Goal: Information Seeking & Learning: Learn about a topic

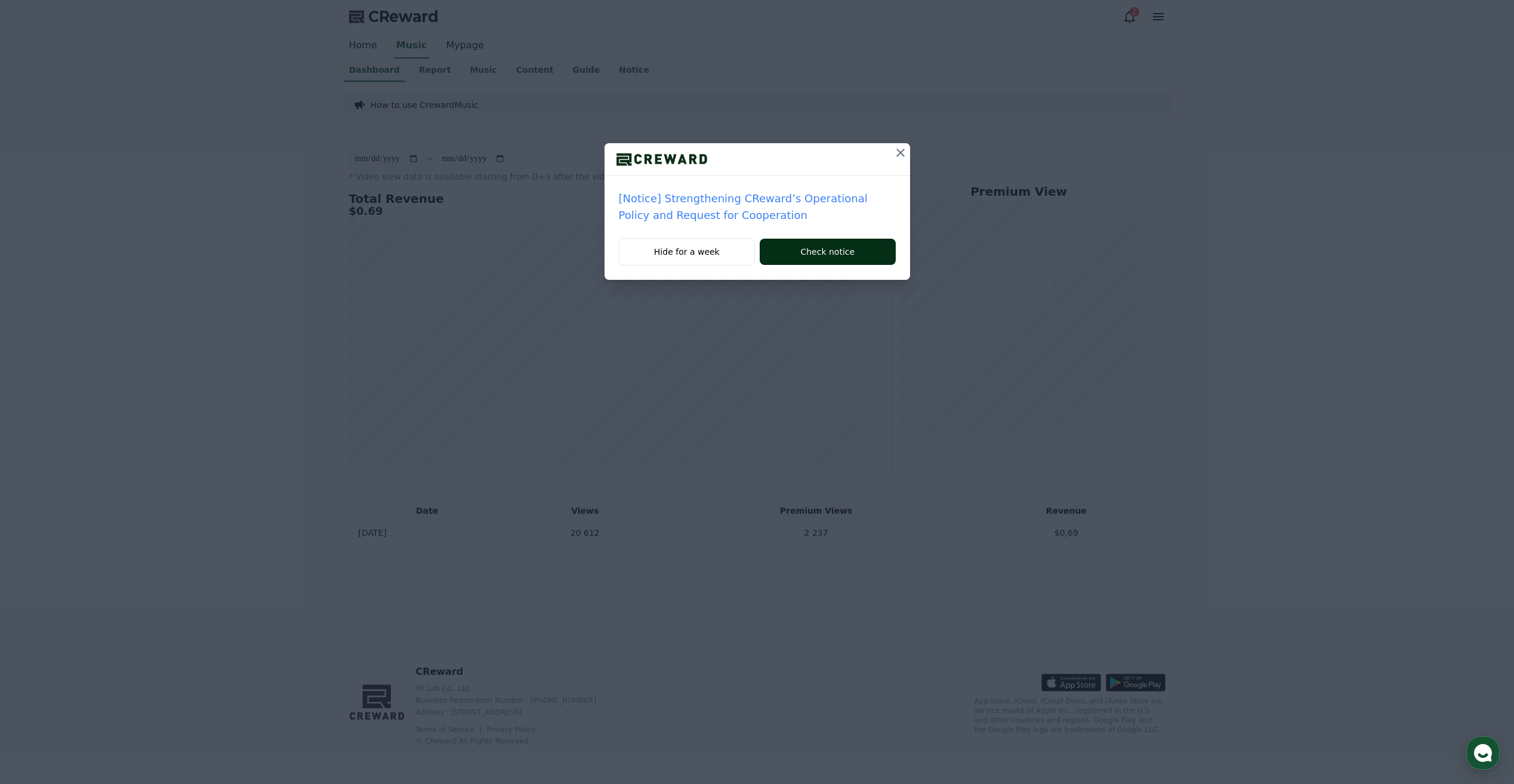
click at [837, 251] on button "Check notice" at bounding box center [828, 252] width 136 height 26
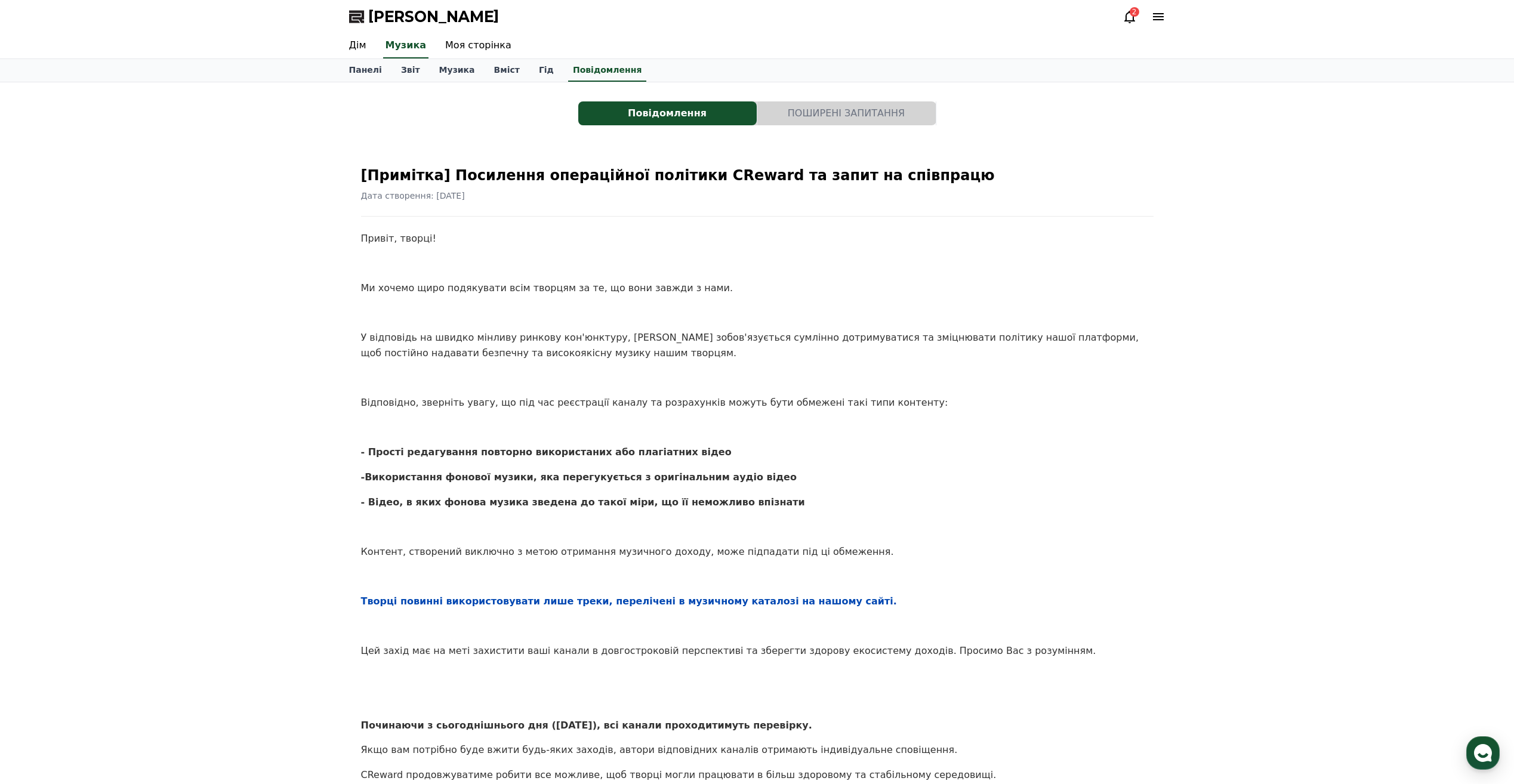
click at [1128, 14] on icon at bounding box center [1130, 16] width 14 height 14
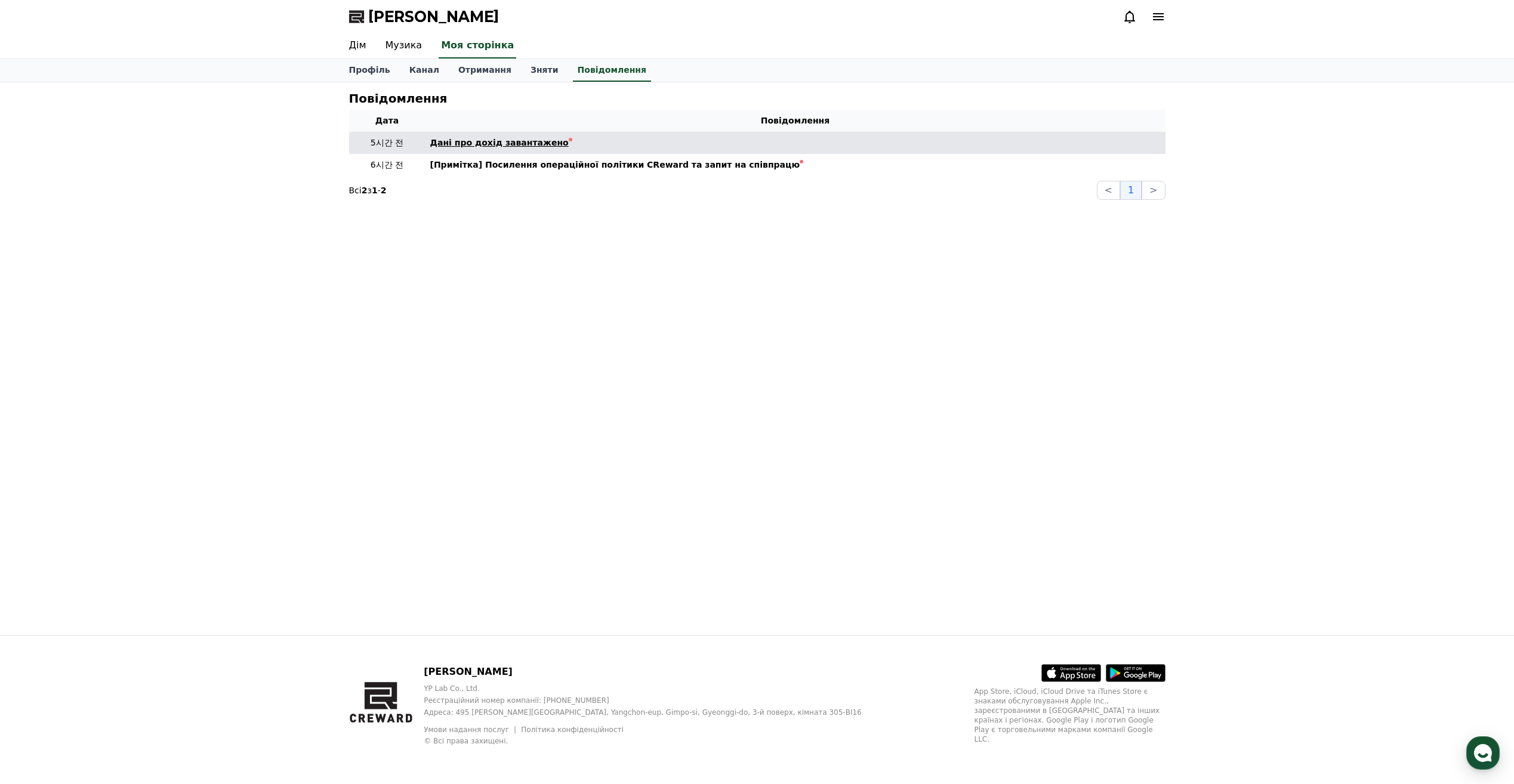
click at [472, 145] on font "Дані про дохід завантажено" at bounding box center [499, 142] width 139 height 9
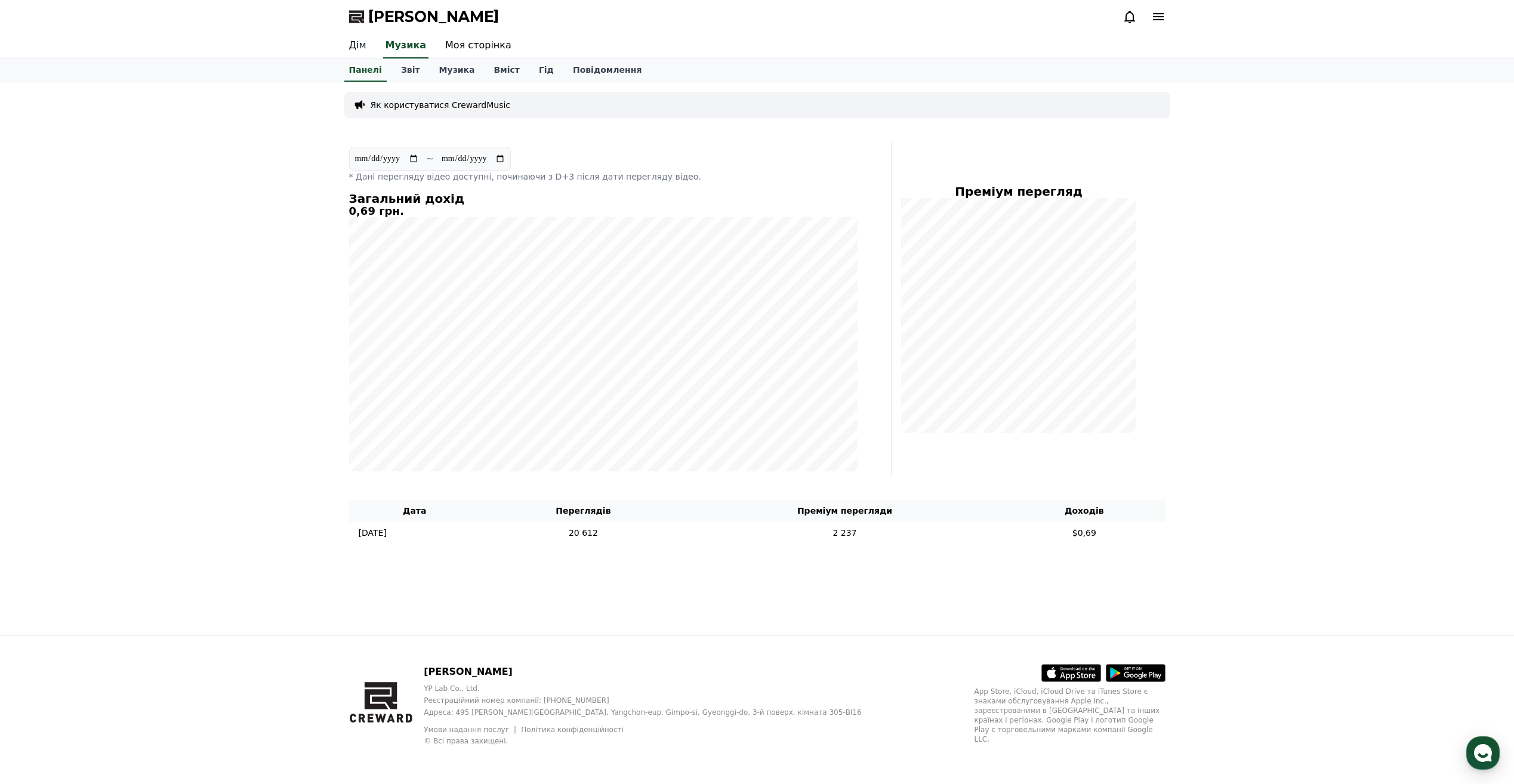
click at [350, 50] on link "Дім" at bounding box center [358, 45] width 37 height 25
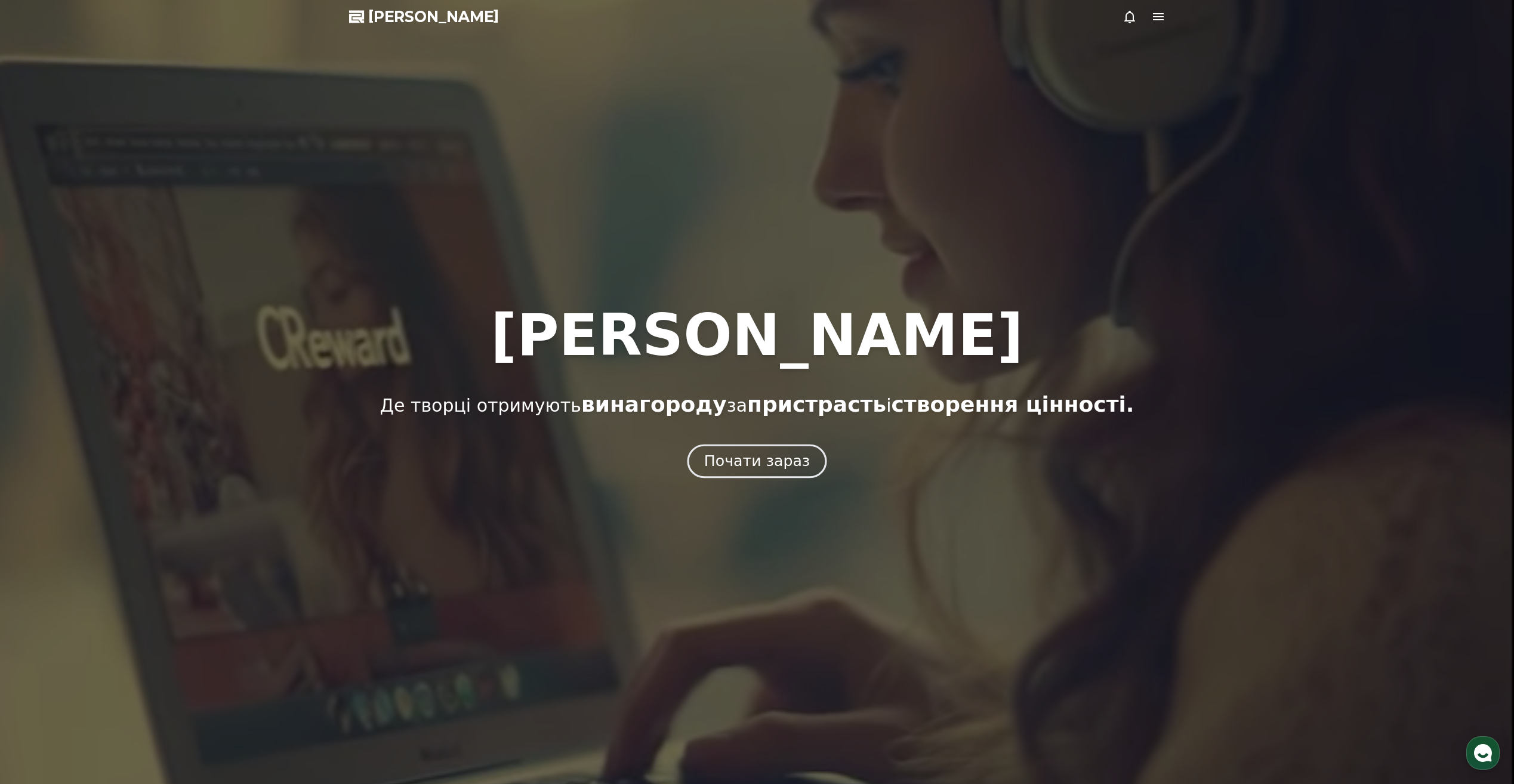
click at [778, 456] on font "Почати зараз" at bounding box center [757, 460] width 106 height 17
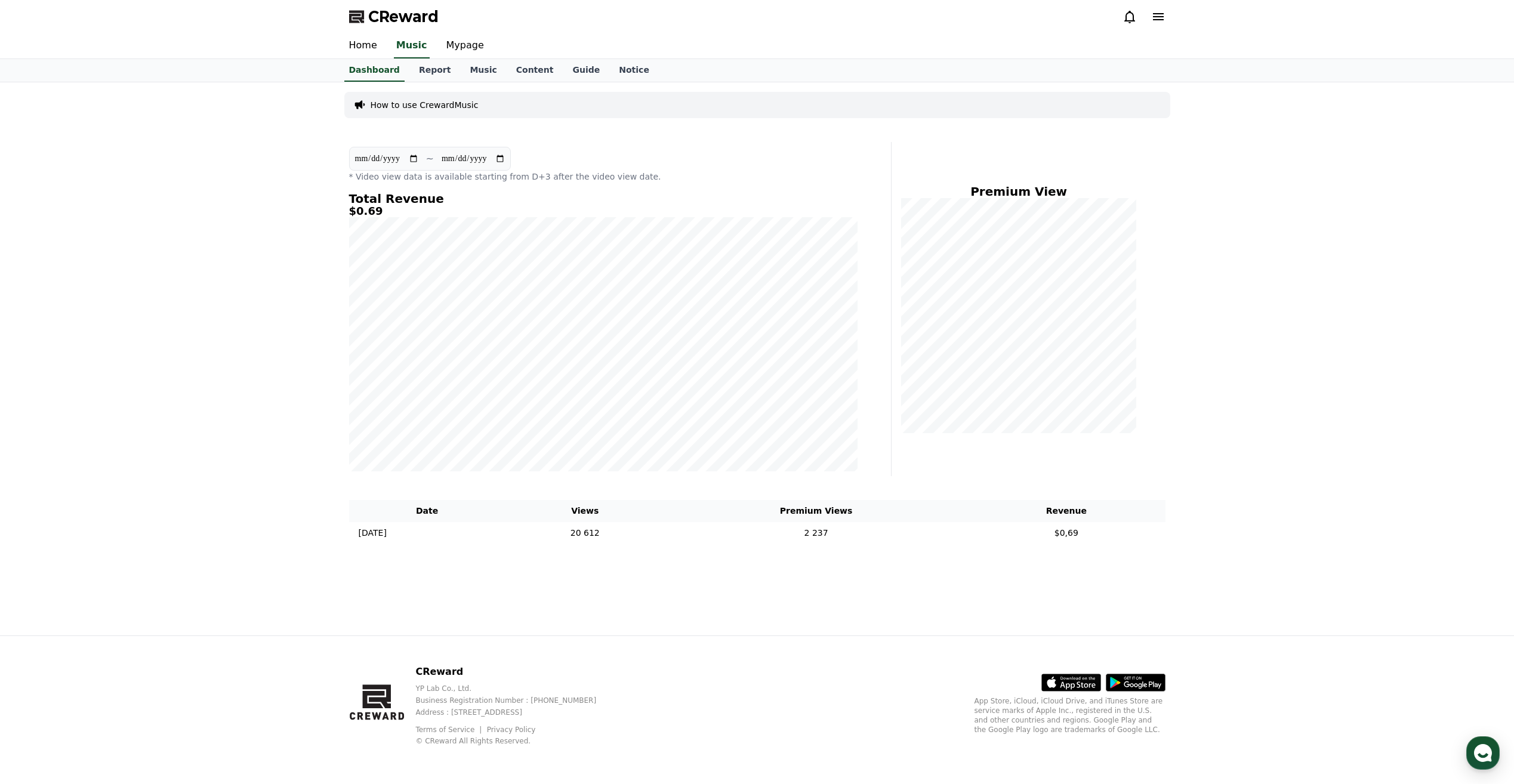
click at [395, 162] on input "**********" at bounding box center [387, 158] width 64 height 13
click at [412, 161] on input "**********" at bounding box center [387, 158] width 64 height 13
click at [496, 160] on input "**********" at bounding box center [473, 158] width 64 height 13
click at [420, 160] on section "**********" at bounding box center [429, 158] width 161 height 24
click at [414, 158] on input "**********" at bounding box center [387, 158] width 64 height 13
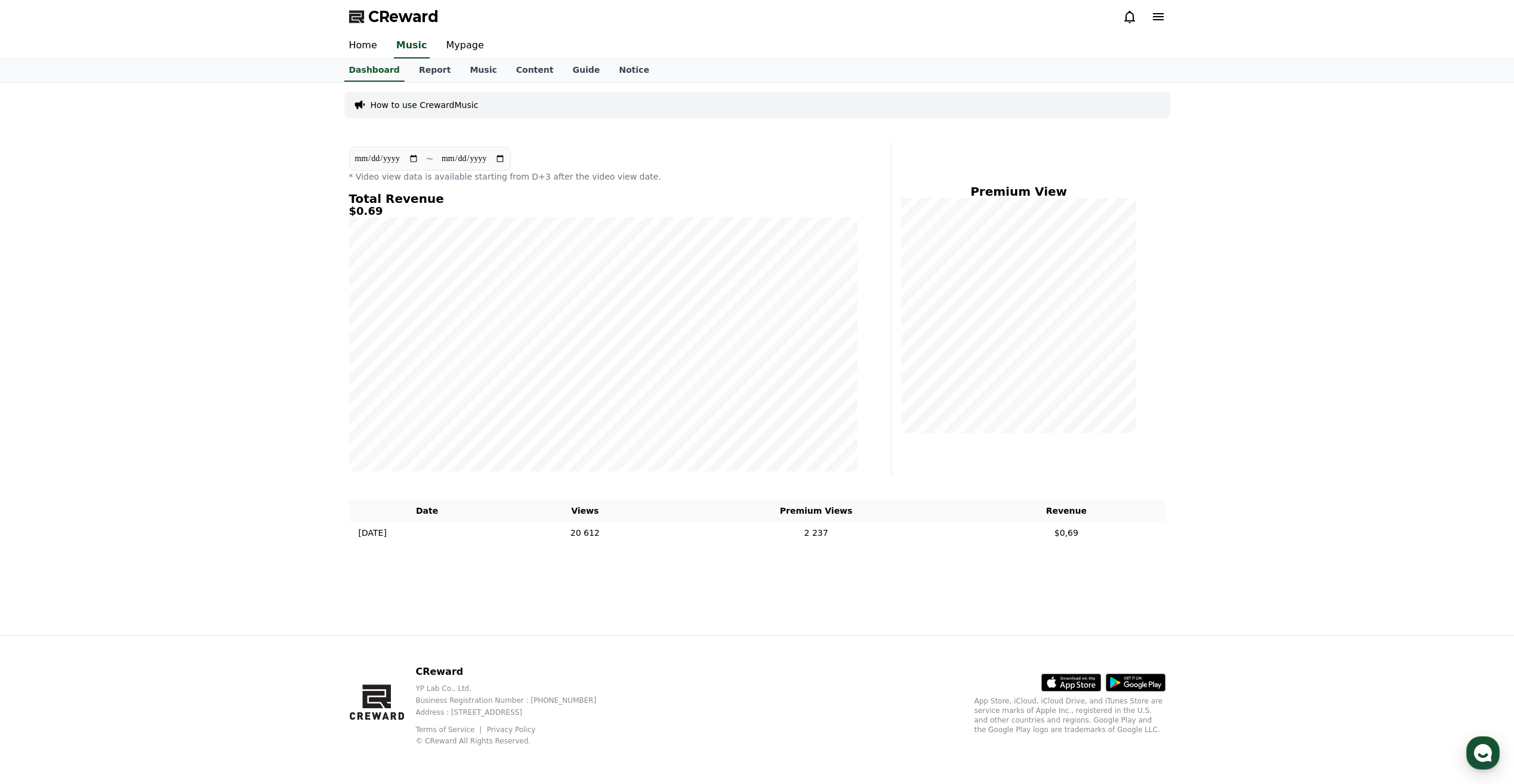
type input "**********"
click at [504, 157] on input "**********" at bounding box center [473, 158] width 64 height 13
click at [651, 149] on div "**********" at bounding box center [603, 165] width 509 height 36
click at [419, 73] on font "Report" at bounding box center [435, 70] width 32 height 9
click at [366, 44] on link "Home" at bounding box center [363, 45] width 47 height 25
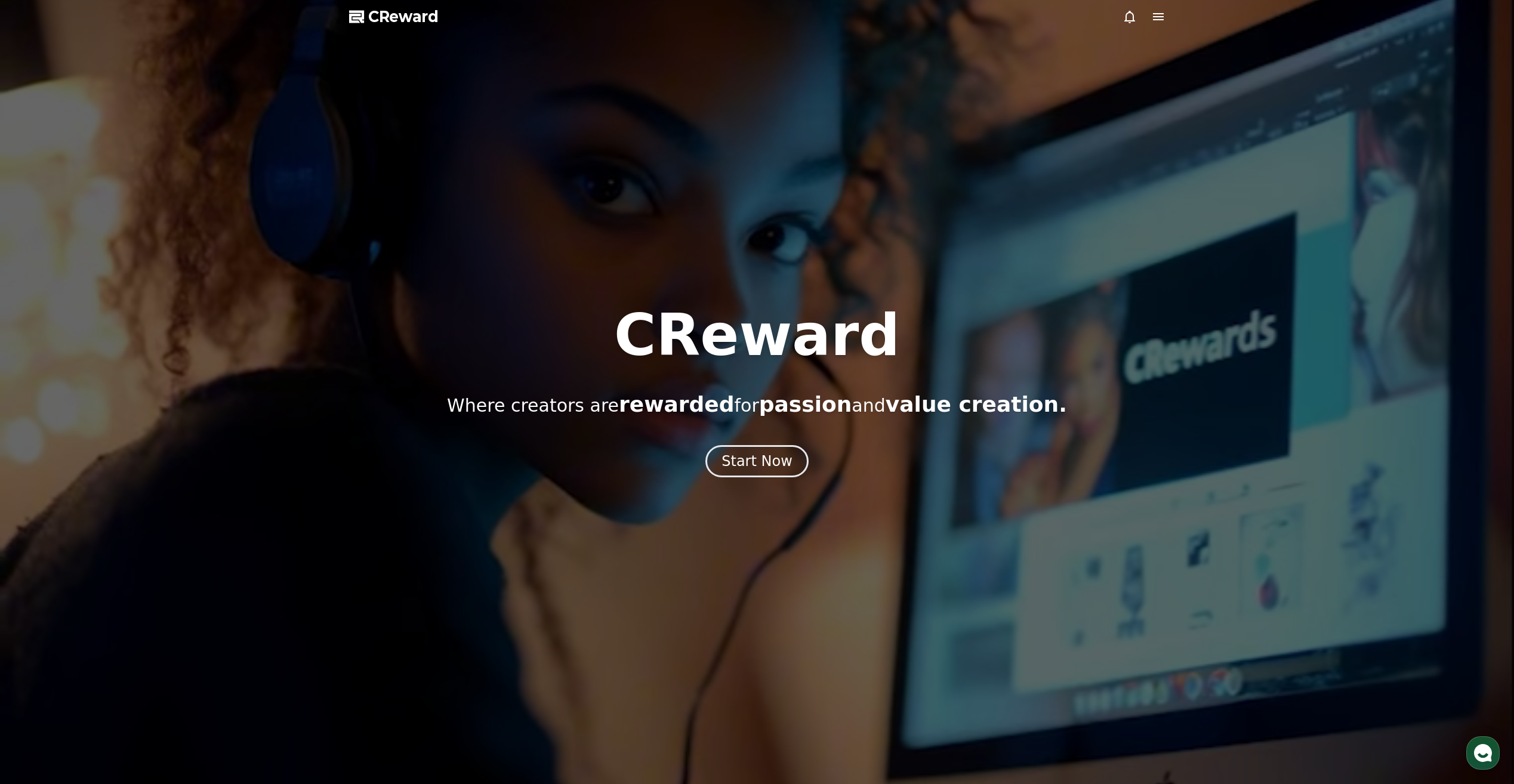
click at [748, 439] on div "CReward Where creators are rewarded for passion and value creation. Start Now" at bounding box center [757, 392] width 1514 height 171
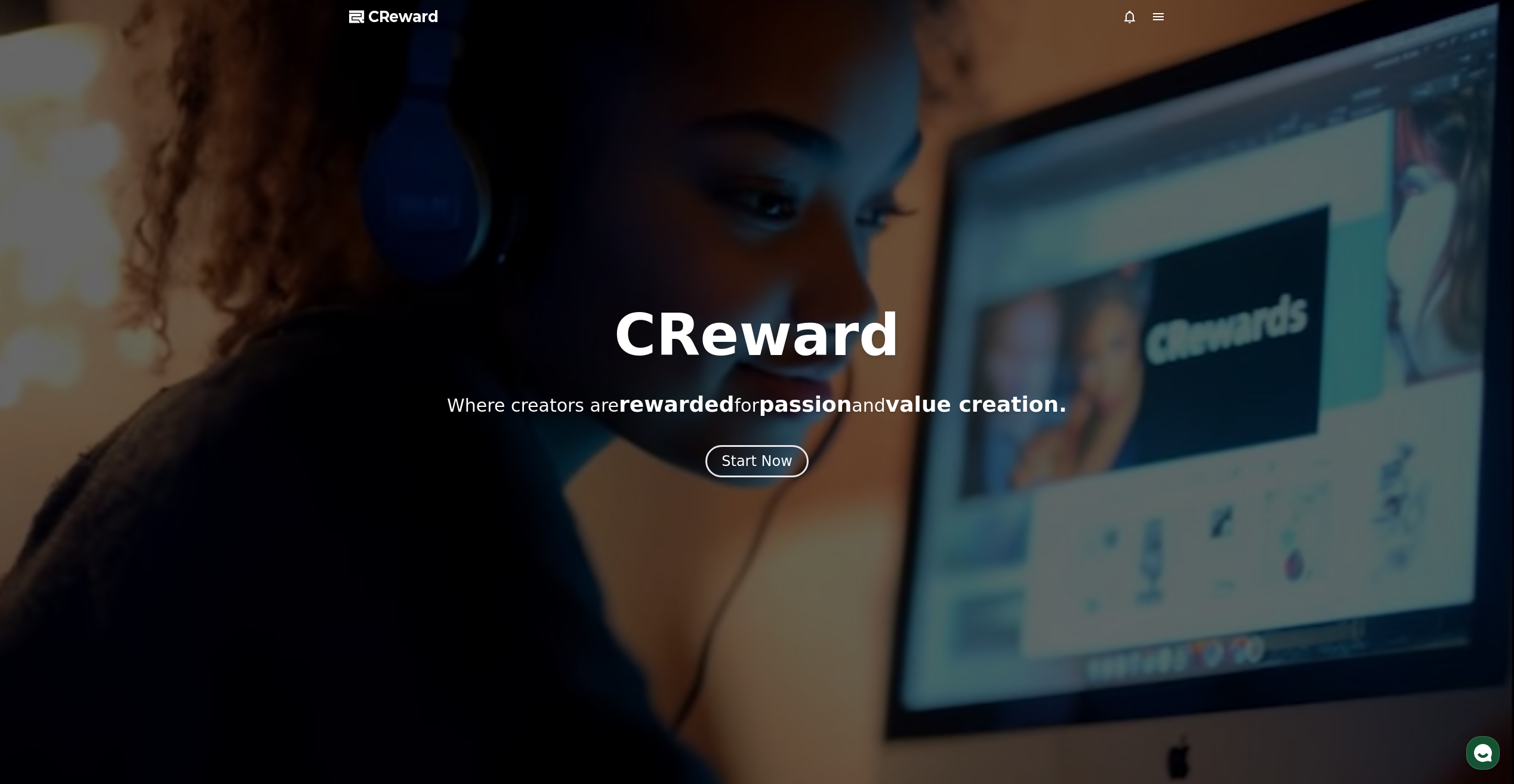
click at [745, 439] on div "CReward Where creators are rewarded for passion and value creation. Start Now" at bounding box center [757, 392] width 1514 height 171
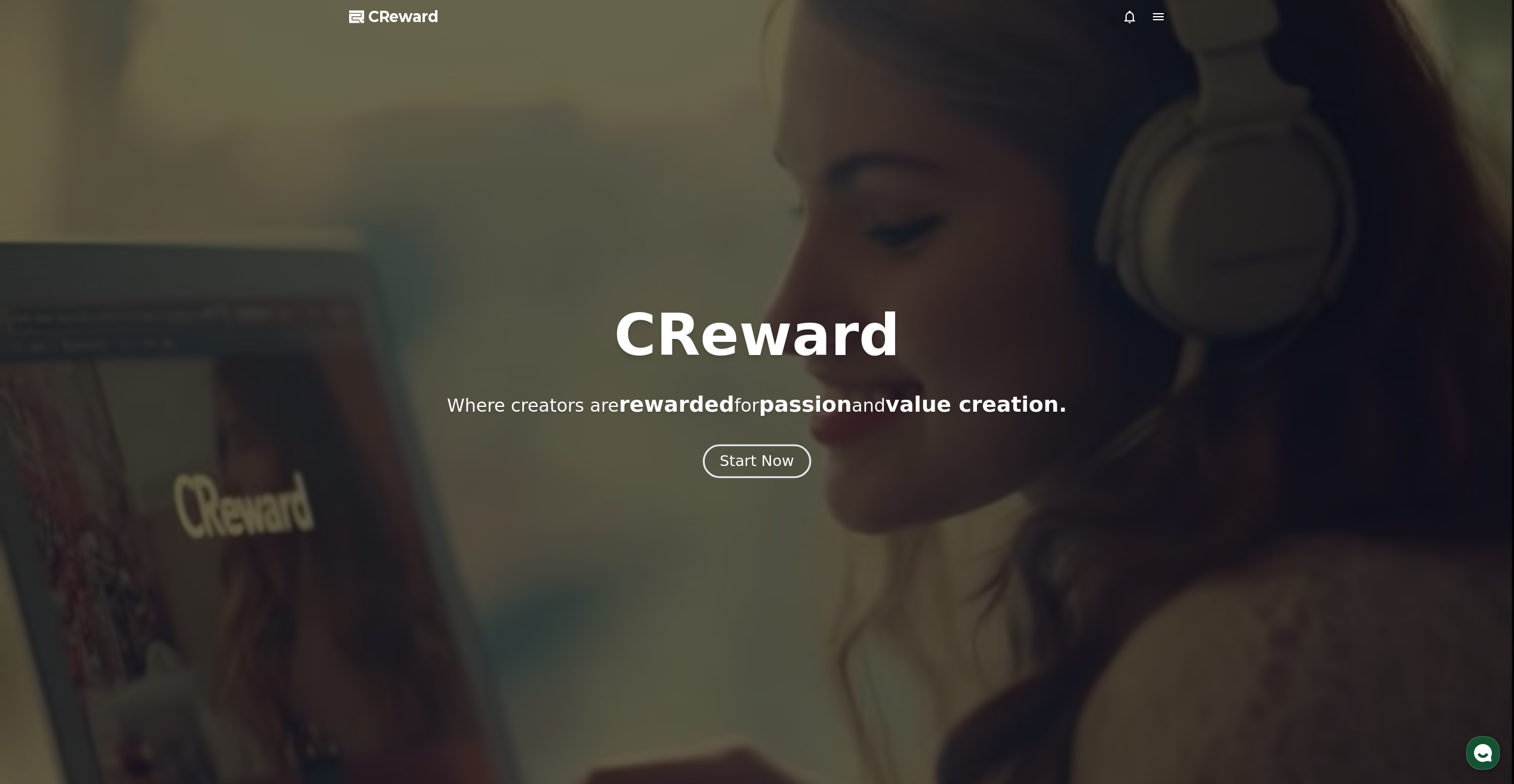
click at [756, 464] on div "Start Now" at bounding box center [757, 461] width 74 height 21
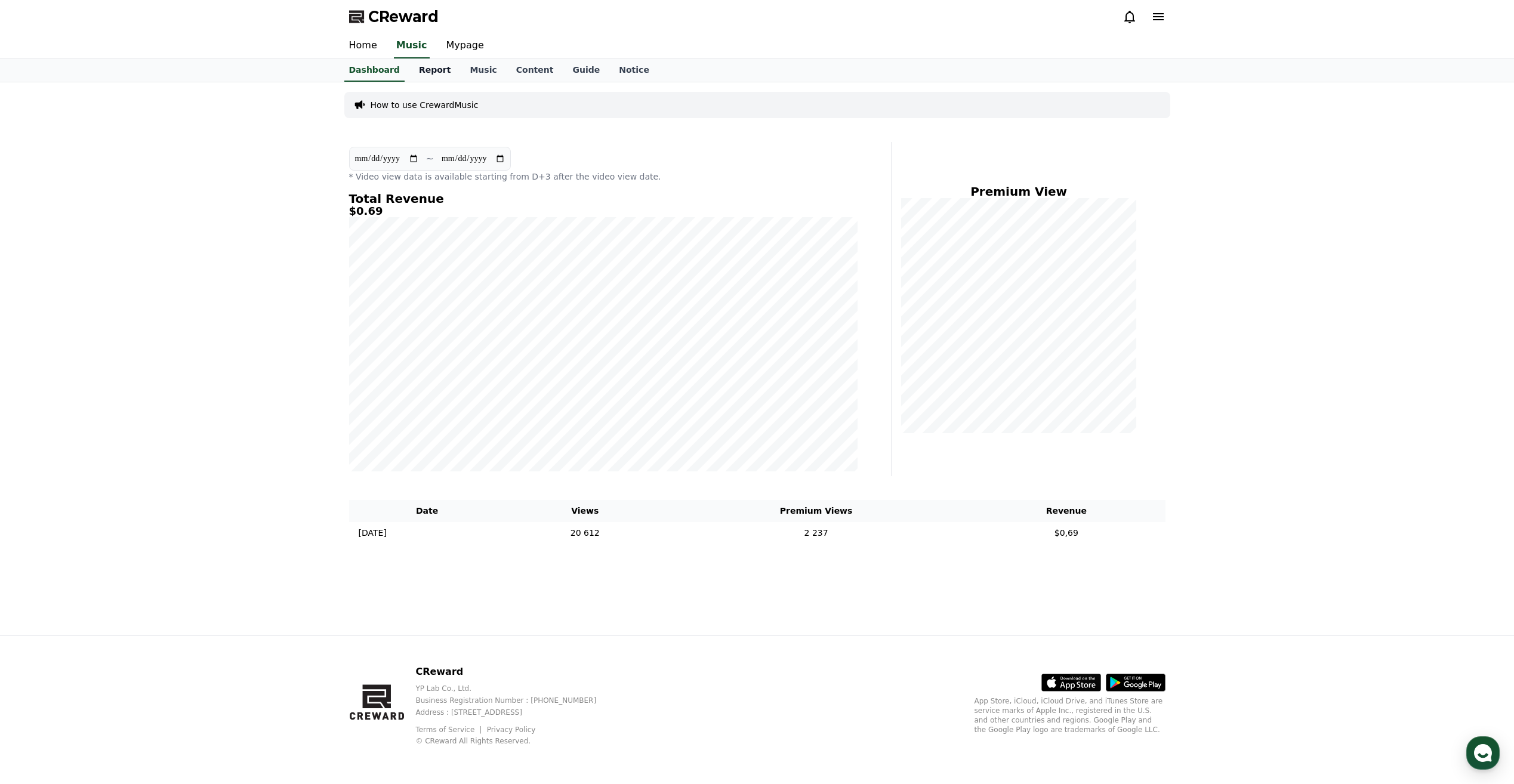
click at [414, 73] on link "Report" at bounding box center [435, 71] width 51 height 23
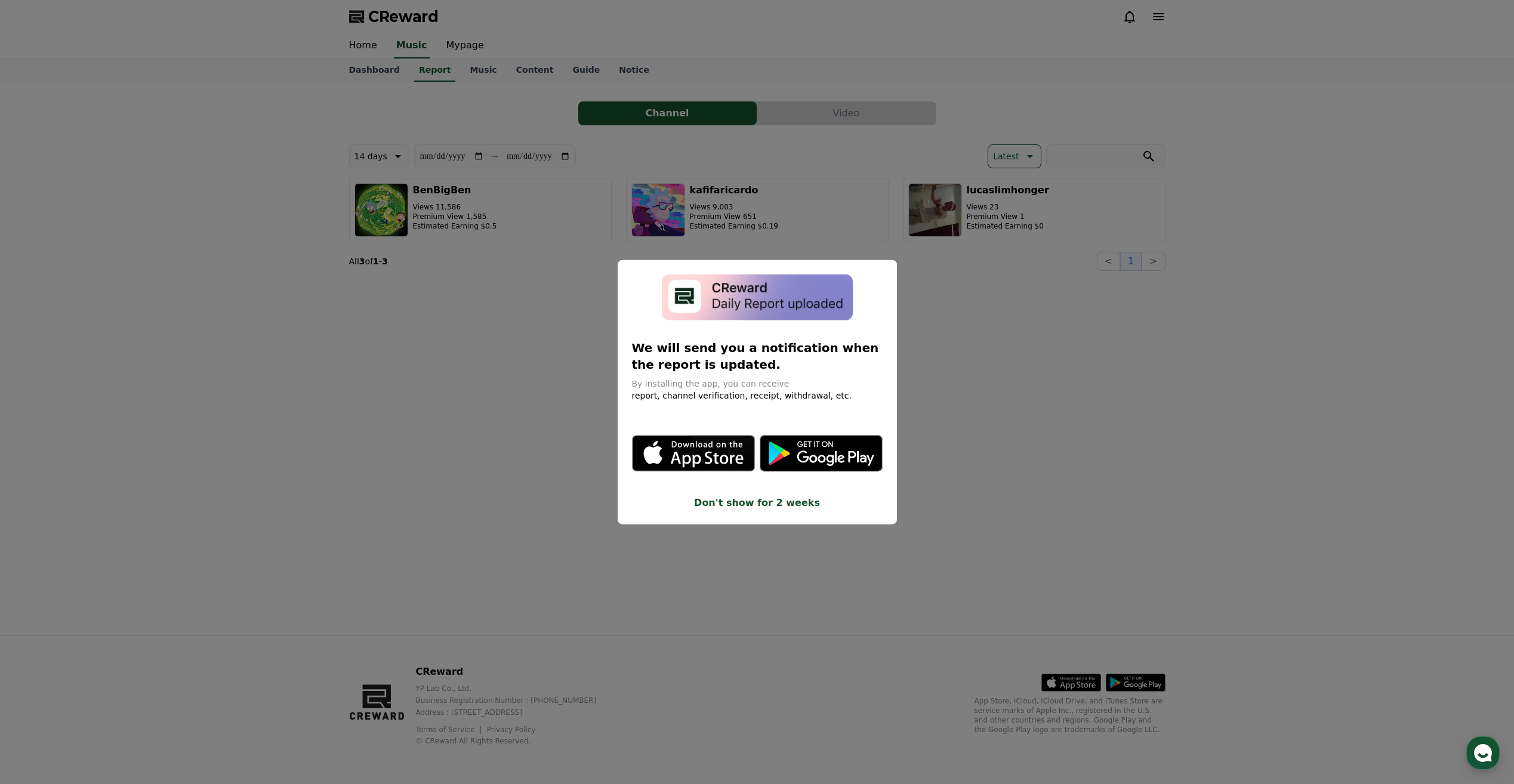
drag, startPoint x: 1050, startPoint y: 352, endPoint x: 1069, endPoint y: 359, distance: 20.2
click at [1051, 355] on button "close modal" at bounding box center [757, 392] width 1514 height 784
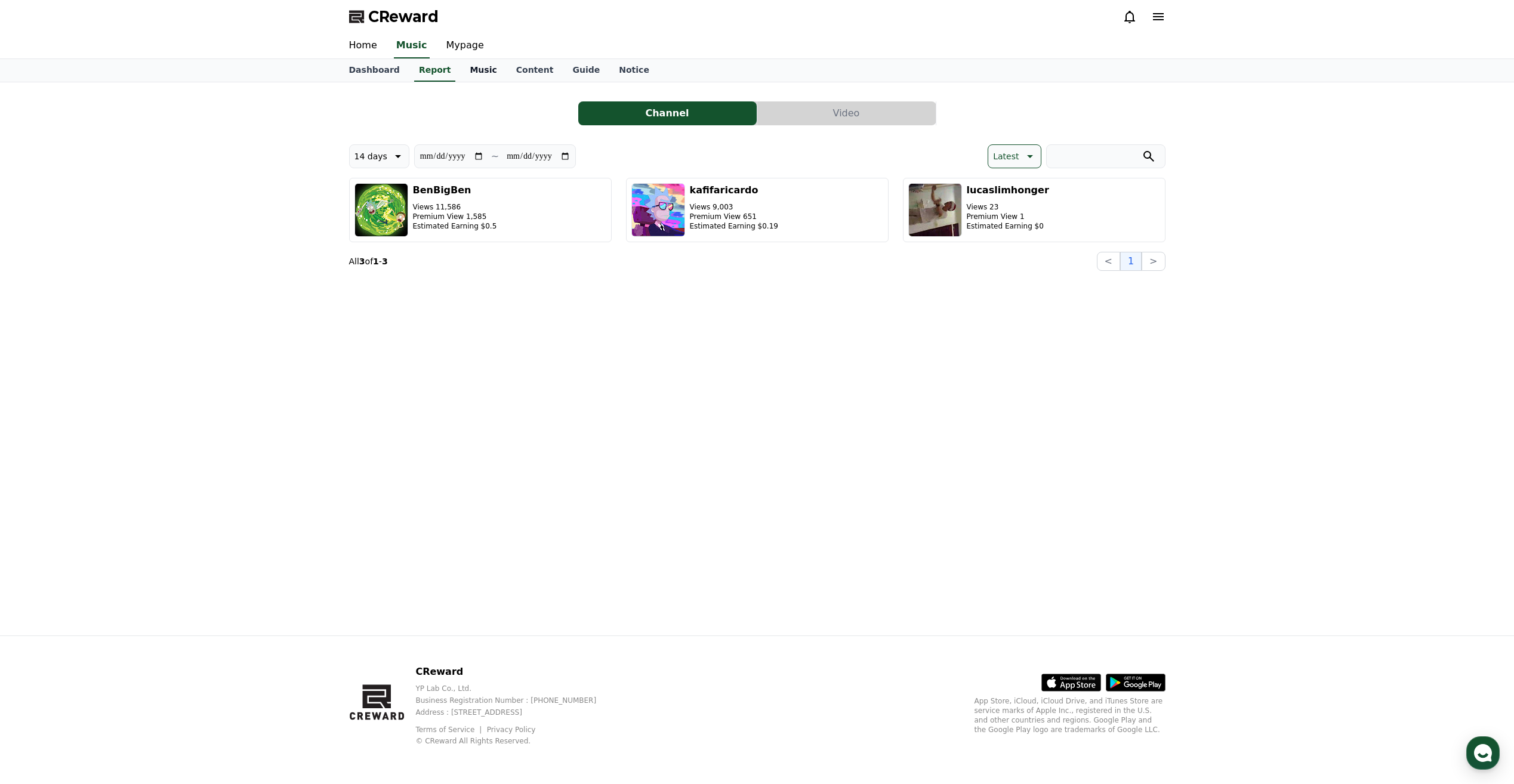
click at [469, 75] on link "Music" at bounding box center [483, 71] width 46 height 23
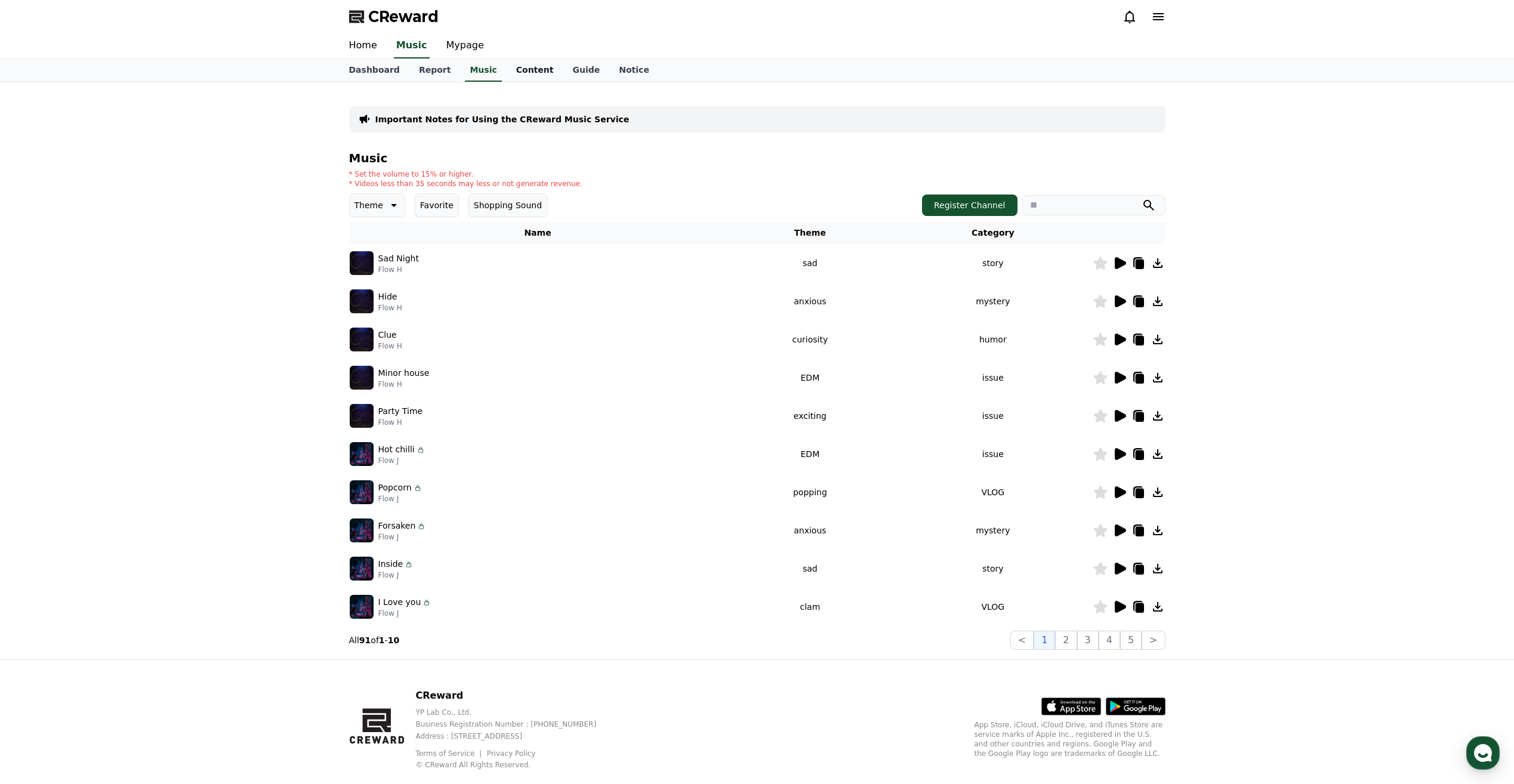
click at [518, 72] on link "Content" at bounding box center [535, 71] width 57 height 23
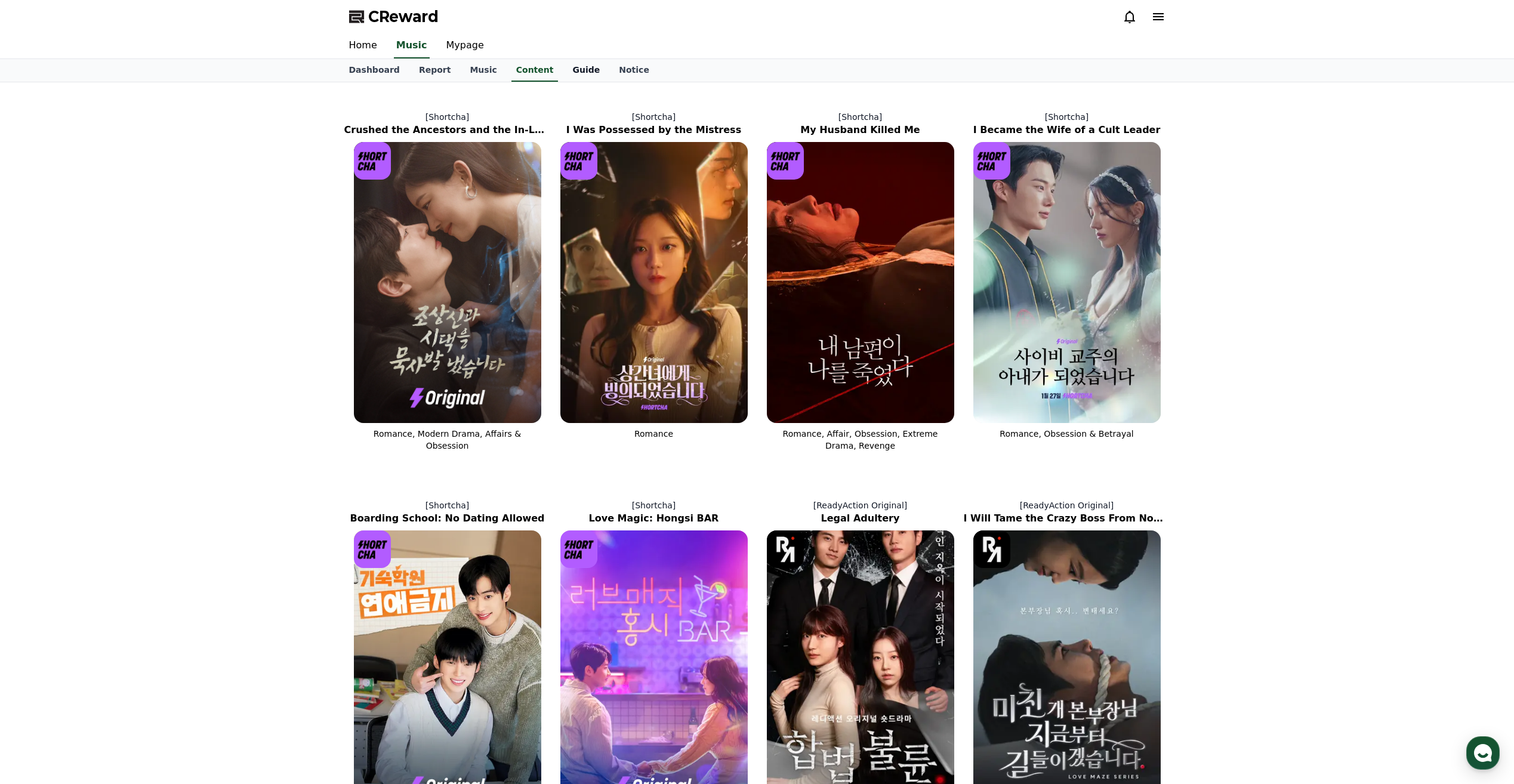
click at [564, 69] on link "Guide" at bounding box center [585, 71] width 46 height 23
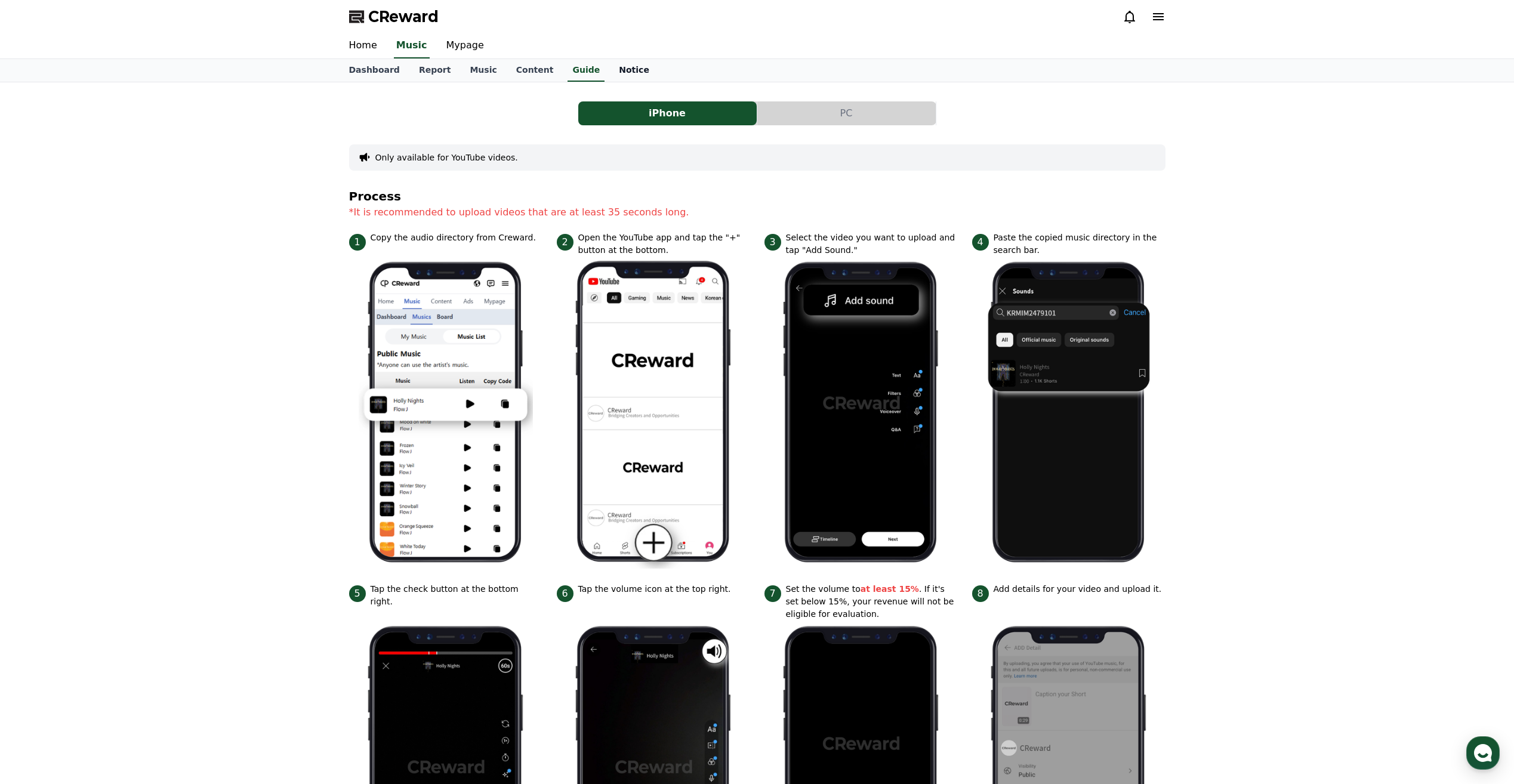
click at [614, 68] on link "Notice" at bounding box center [634, 71] width 49 height 23
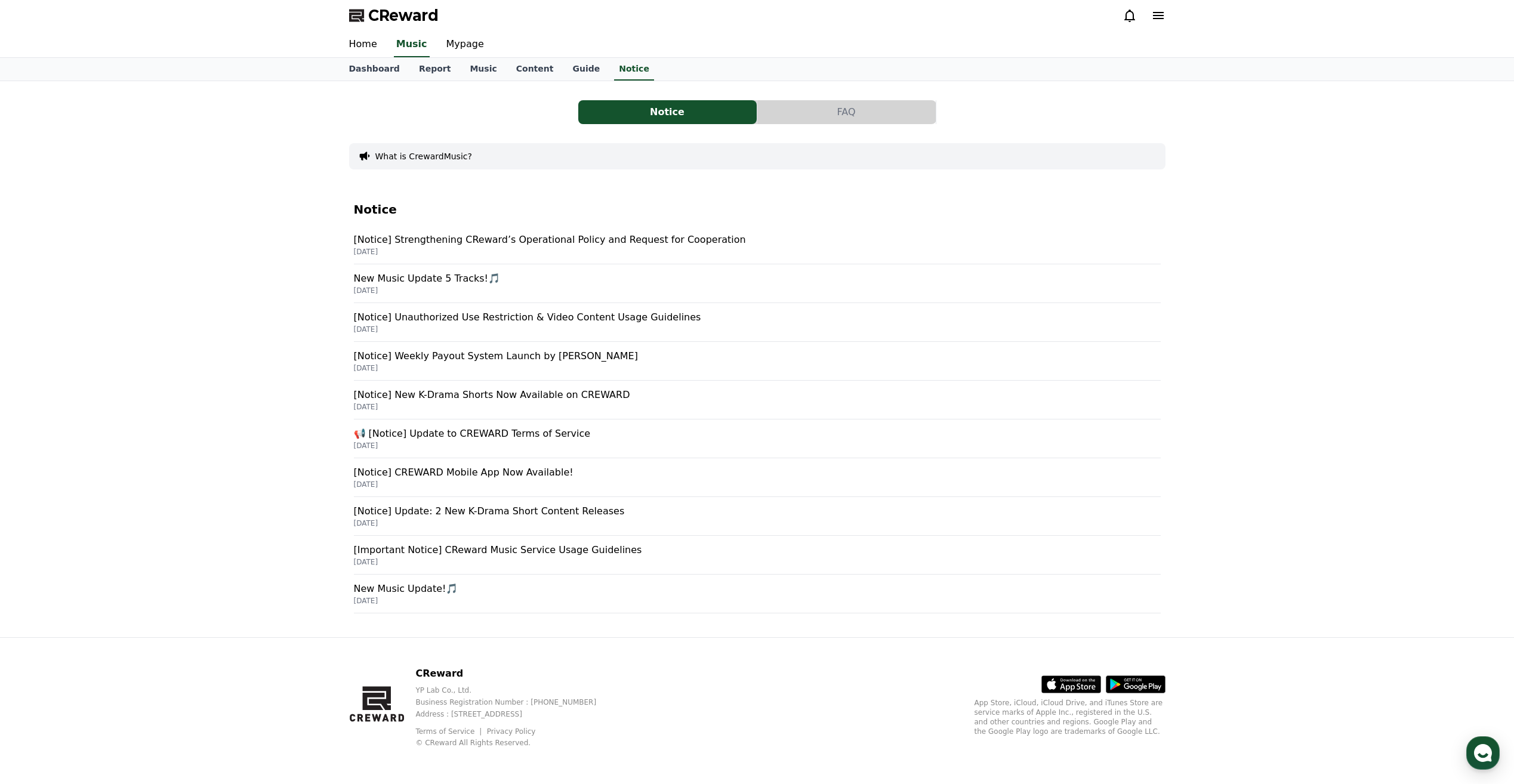
scroll to position [3, 0]
click at [467, 236] on p "[Notice] Strengthening CReward’s Operational Policy and Request for Cooperation" at bounding box center [757, 238] width 807 height 14
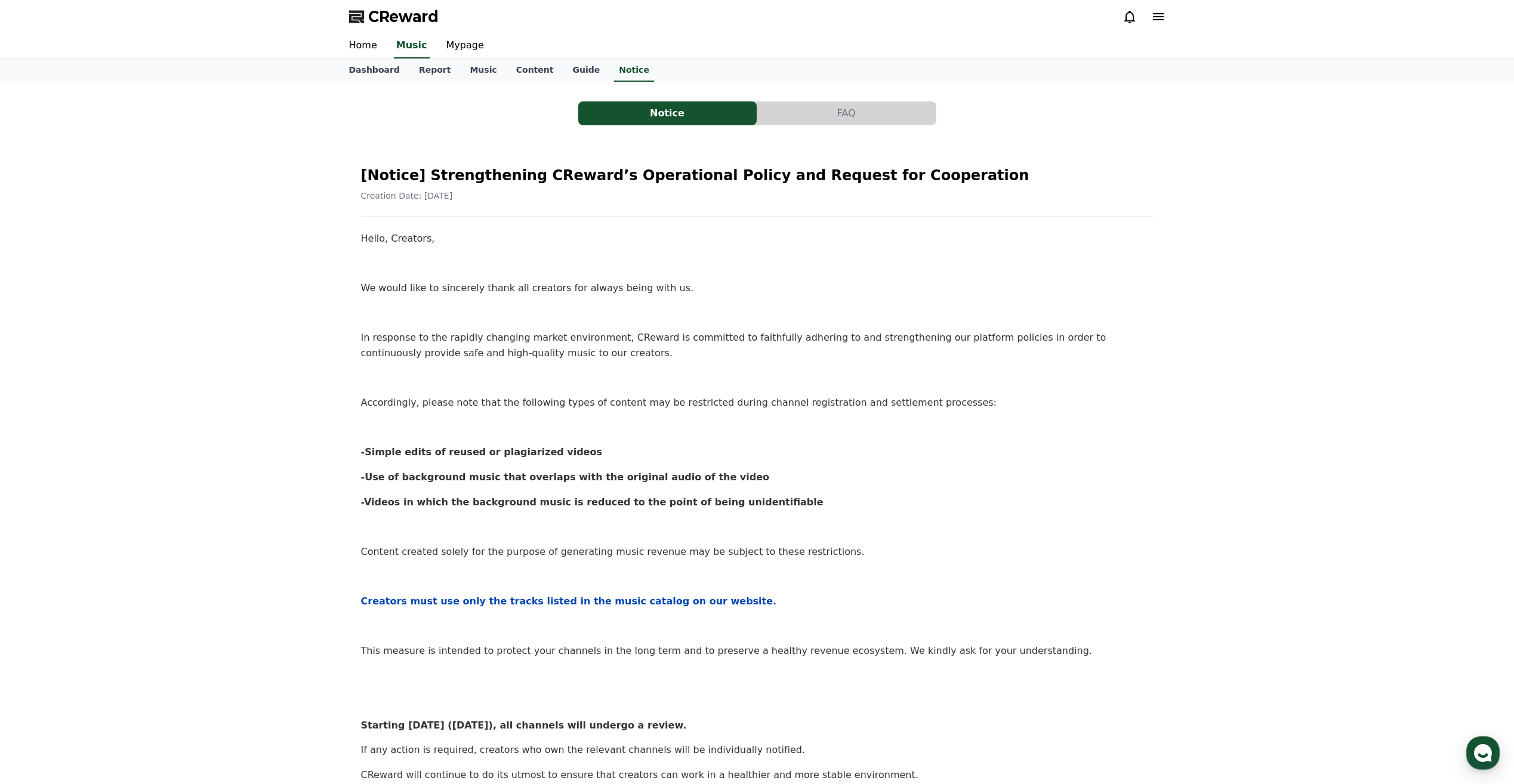
drag, startPoint x: 891, startPoint y: 461, endPoint x: 885, endPoint y: 453, distance: 10.0
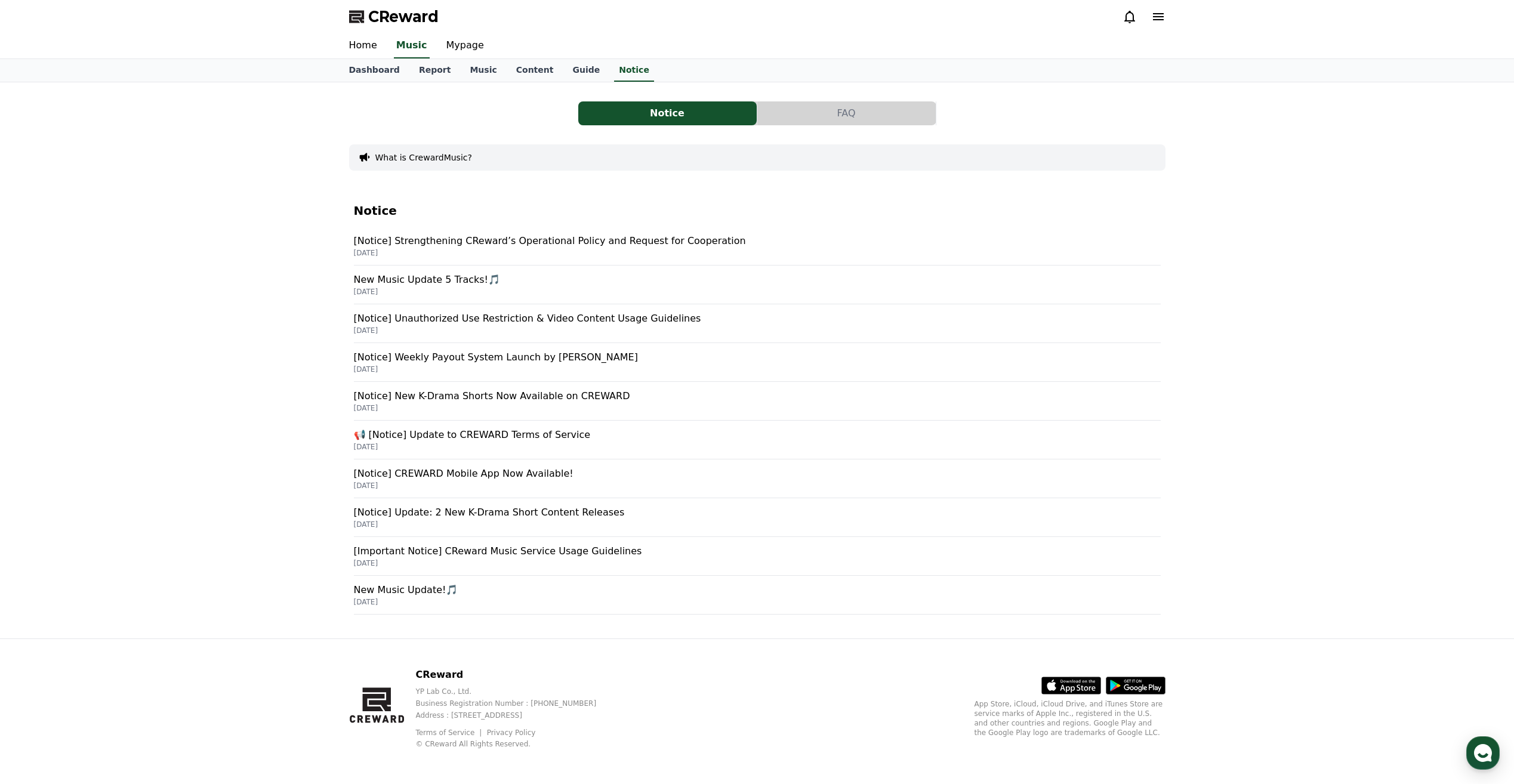
scroll to position [3, 0]
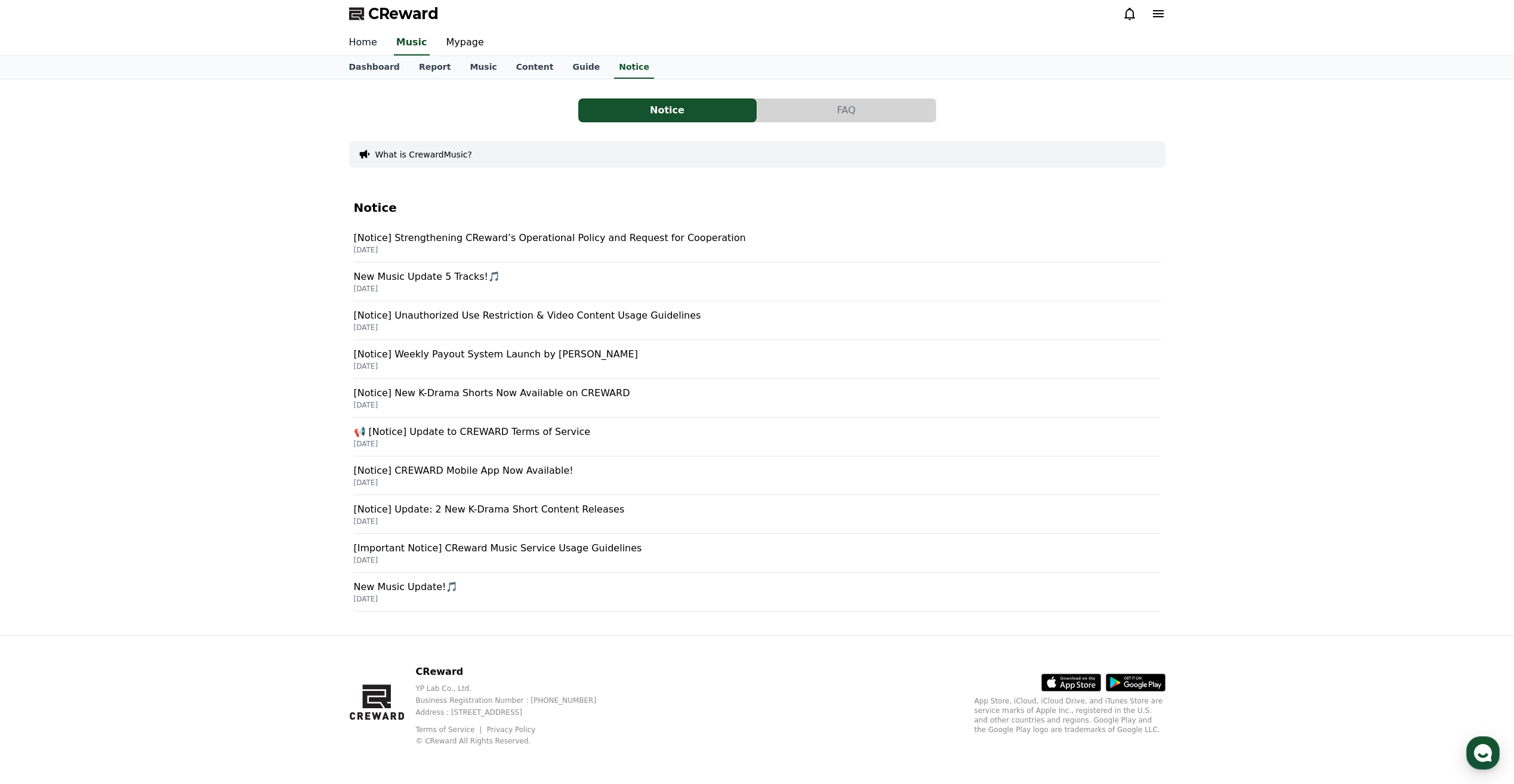
click at [378, 42] on link "Home" at bounding box center [363, 42] width 47 height 25
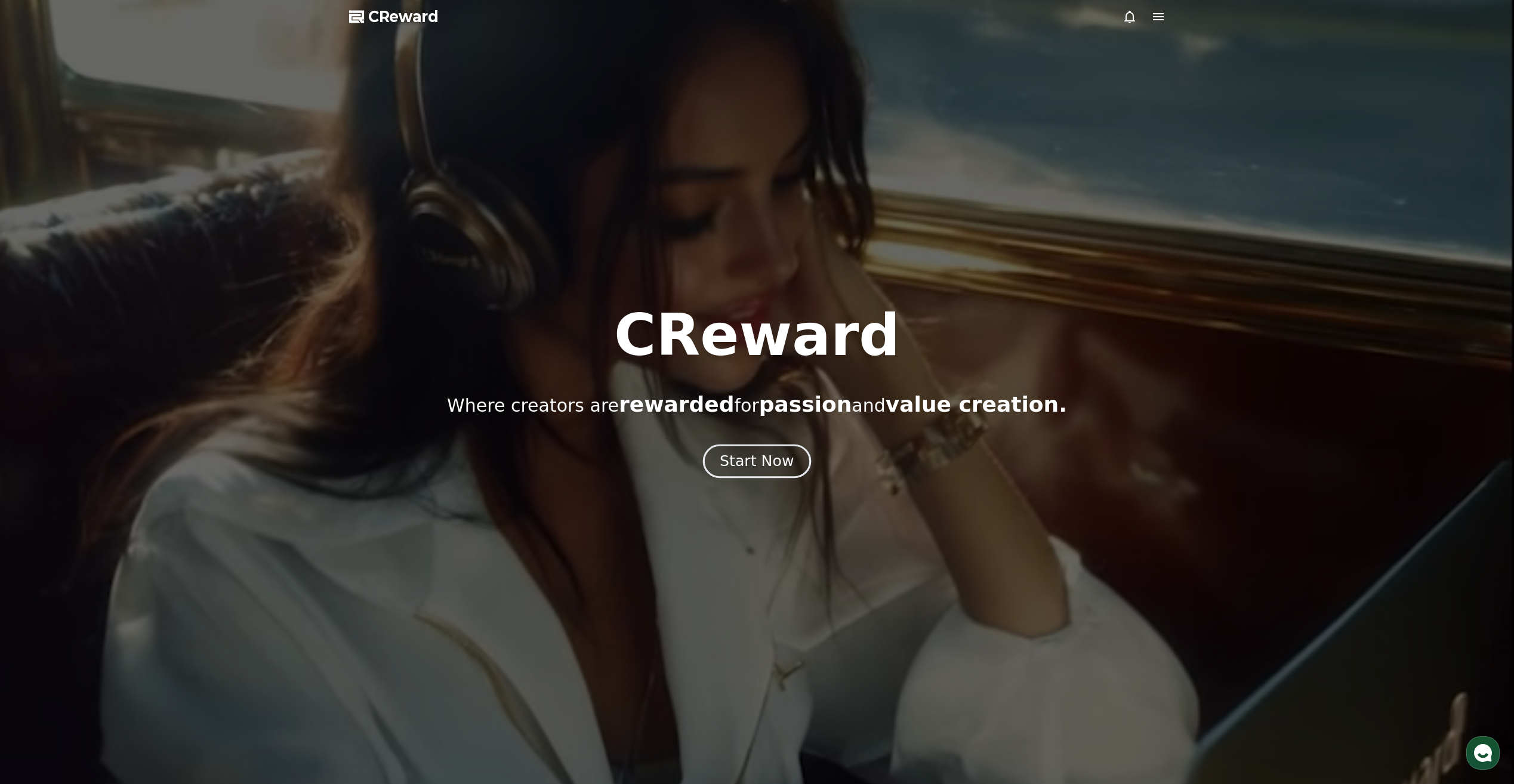
click at [778, 457] on div "Start Now" at bounding box center [757, 461] width 74 height 21
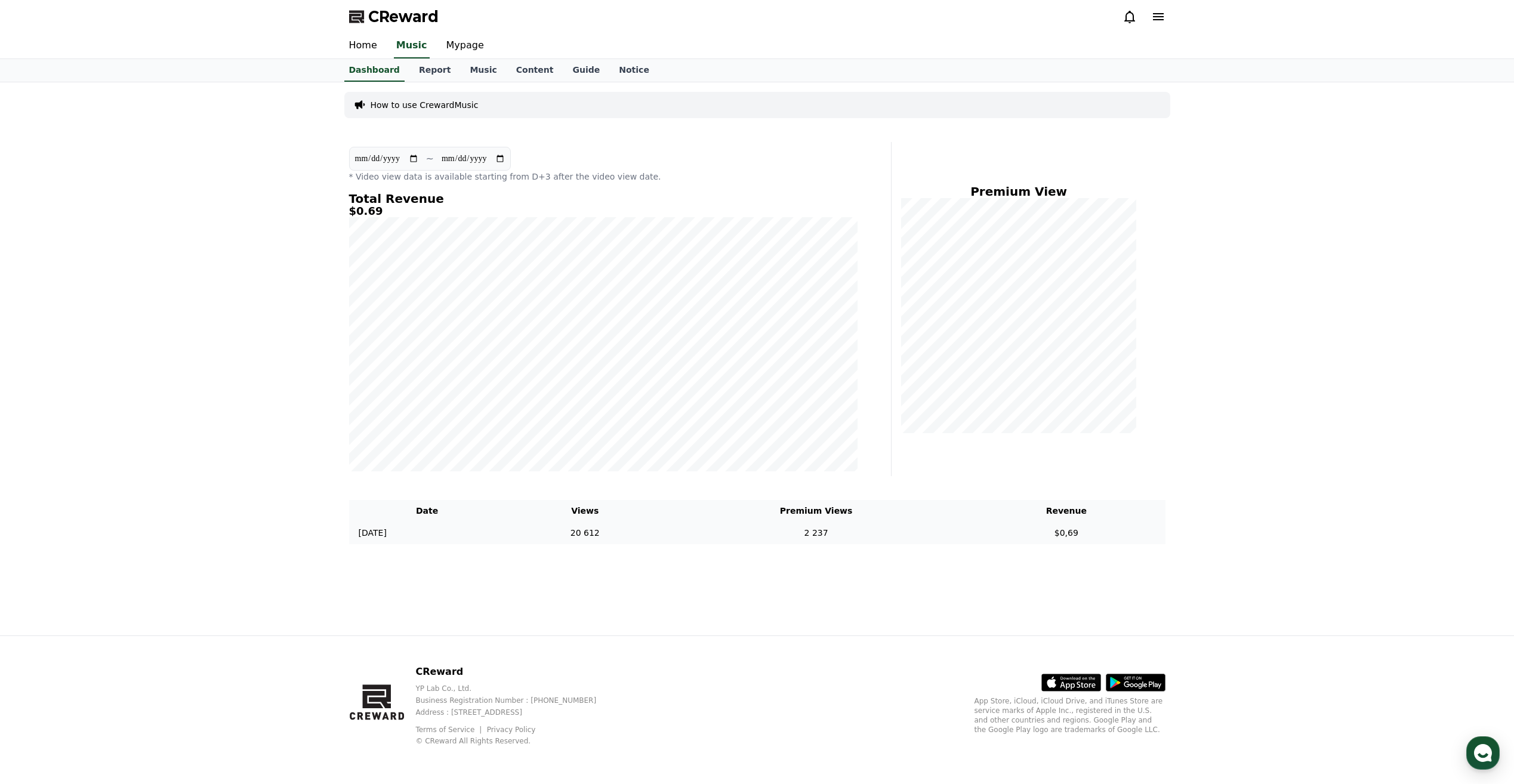
click at [664, 534] on td "20 612" at bounding box center [585, 532] width 160 height 22
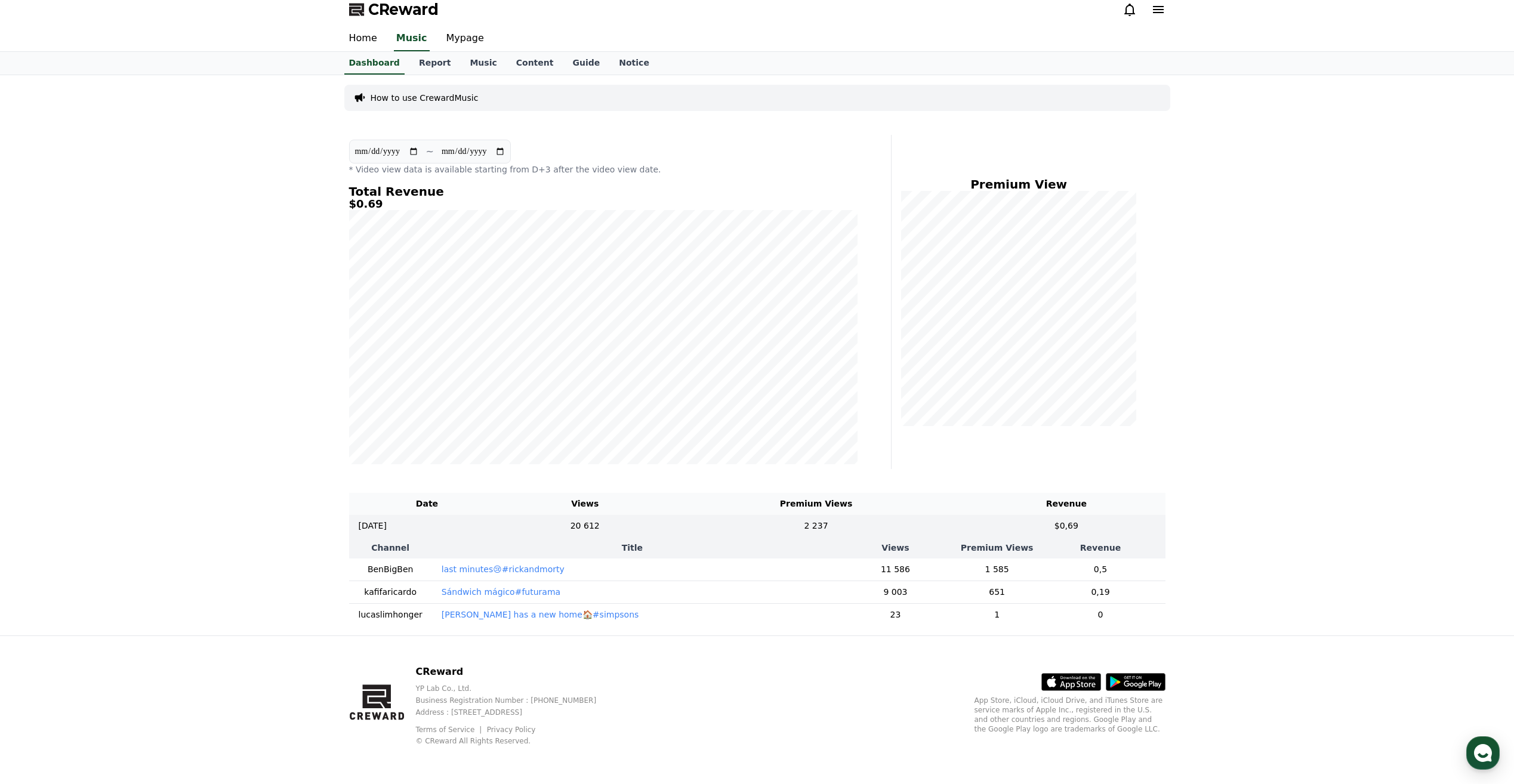
scroll to position [16, 0]
click at [453, 563] on p "last minutes😢#rickandmorty" at bounding box center [503, 569] width 123 height 12
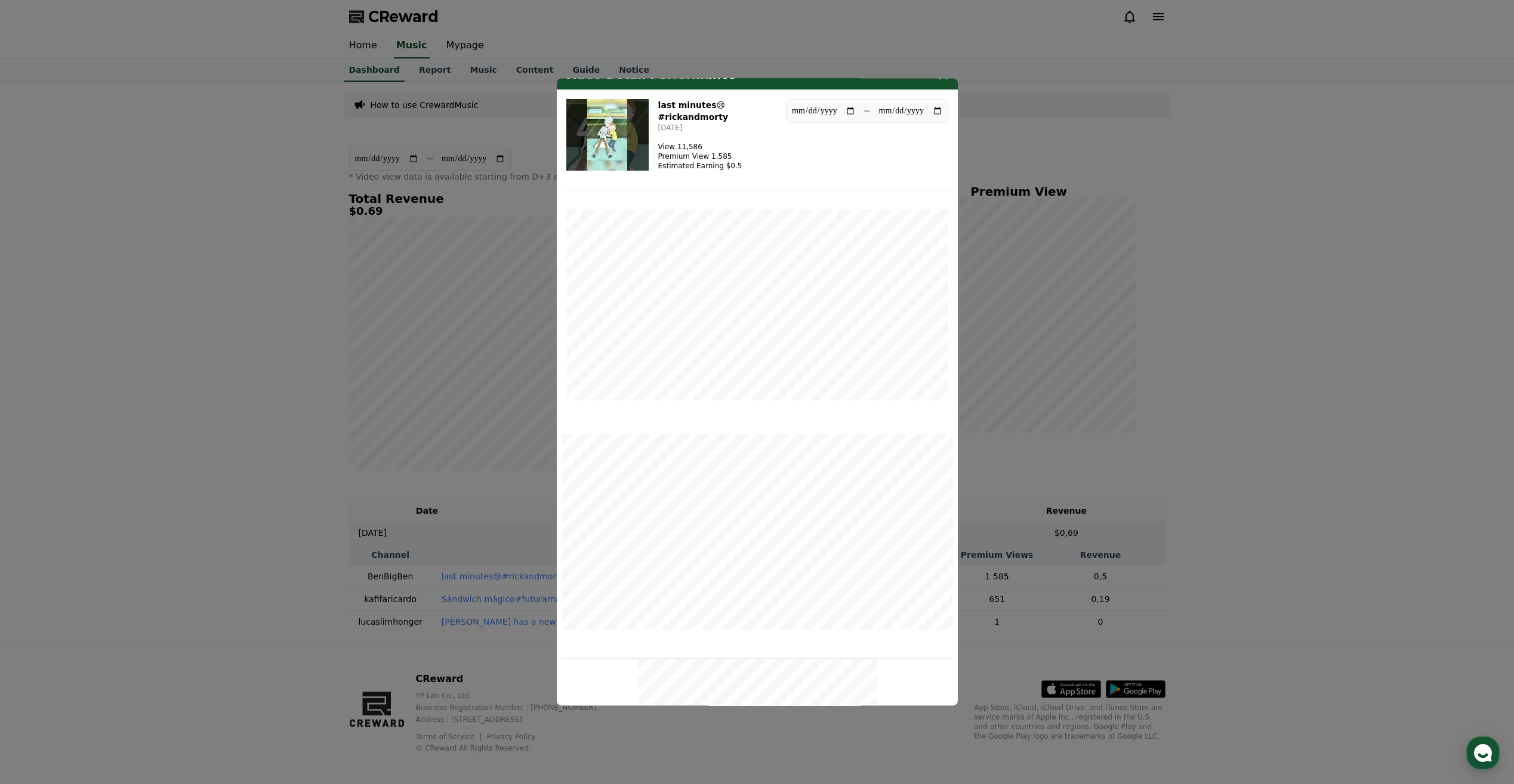
scroll to position [0, 0]
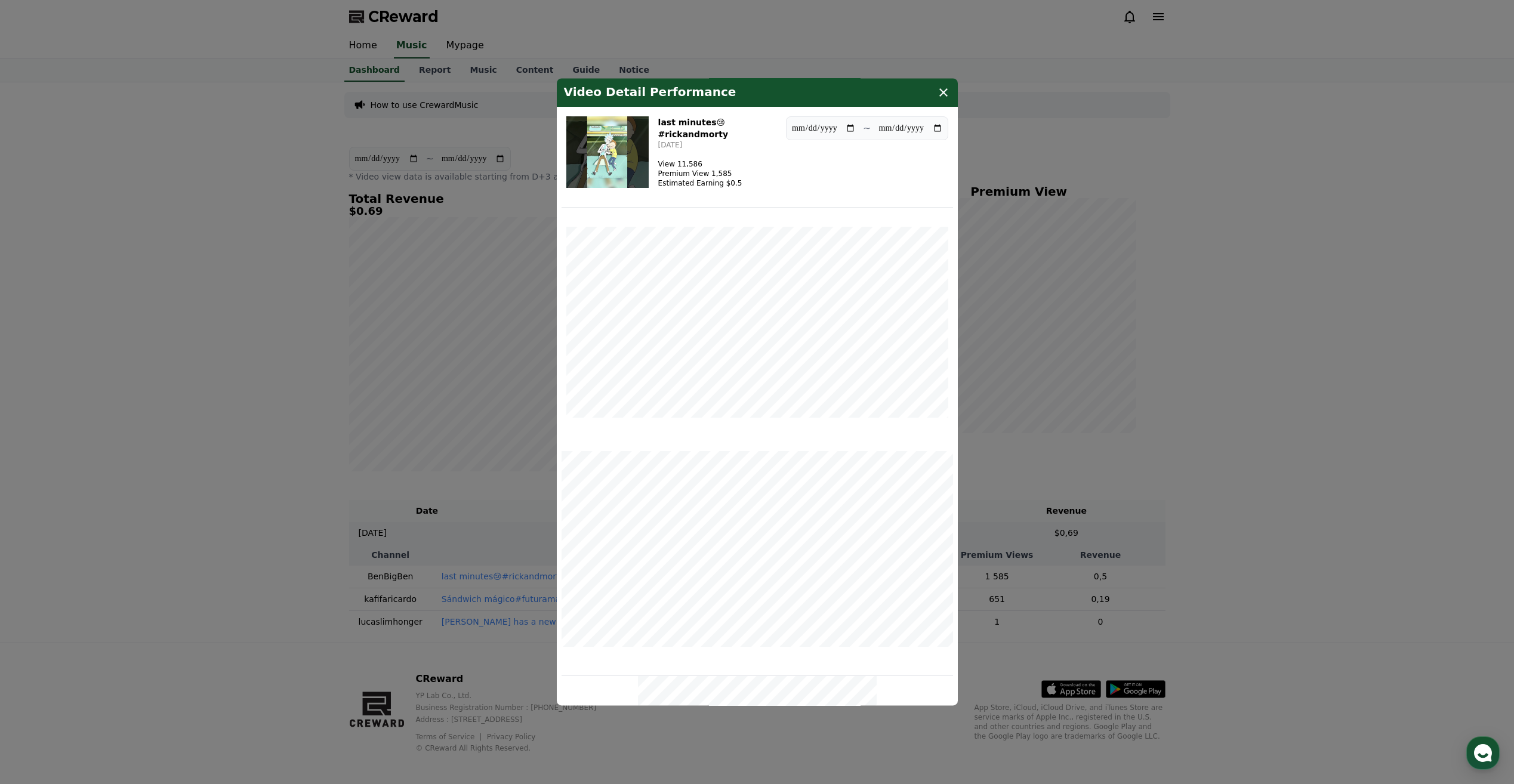
click at [944, 91] on icon "modal" at bounding box center [943, 92] width 14 height 14
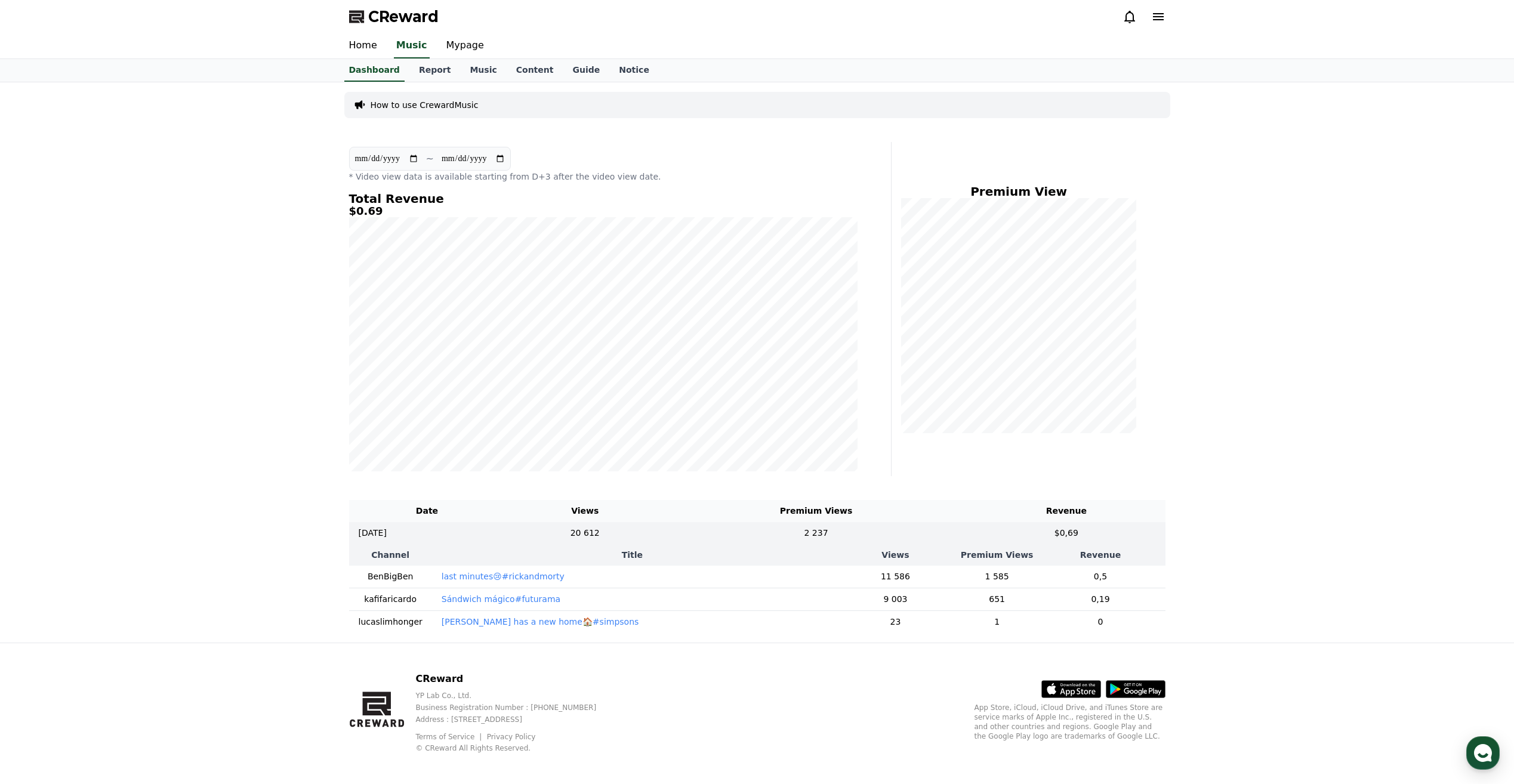
click at [484, 602] on p "Sándwich mágico#futurama" at bounding box center [501, 599] width 119 height 12
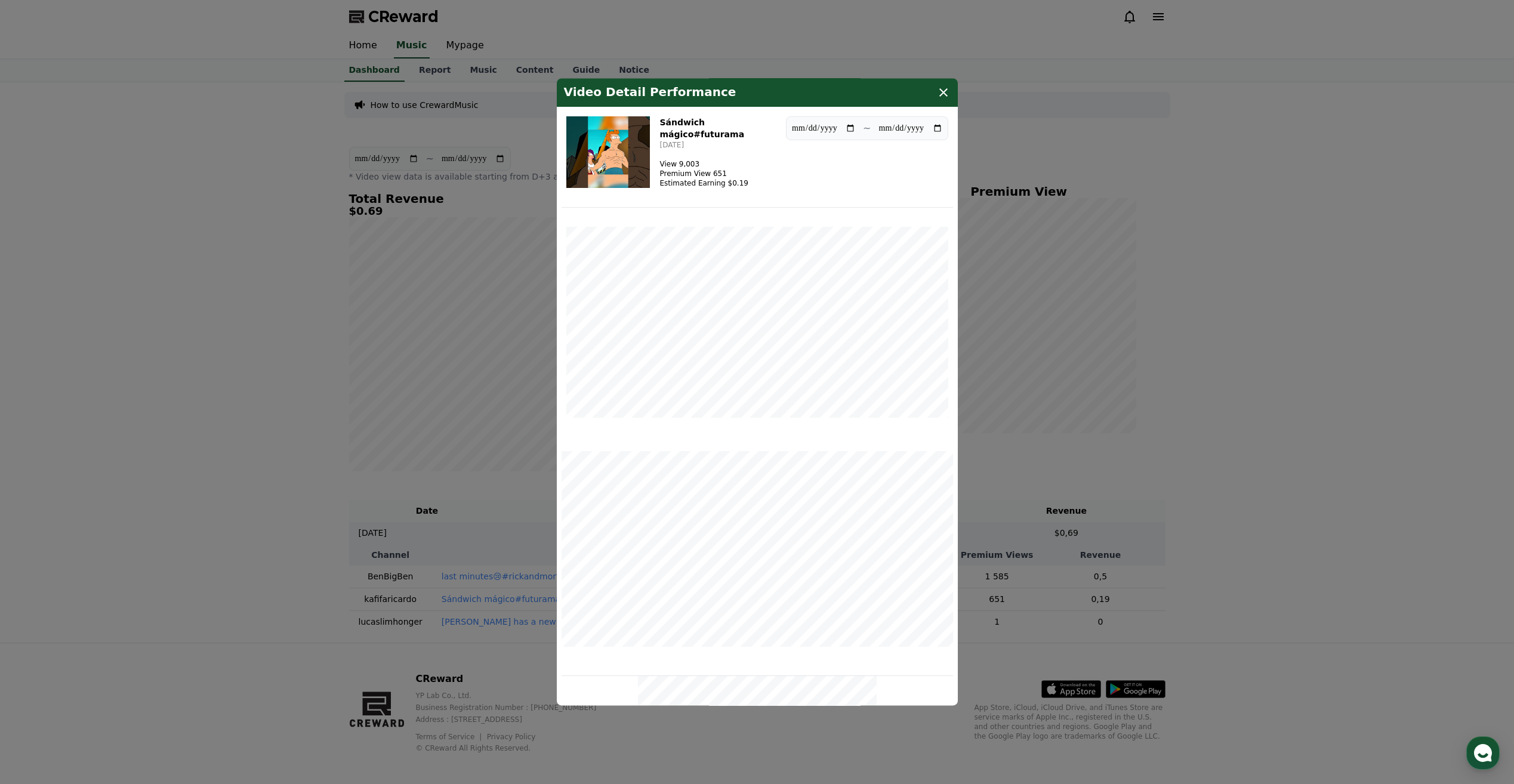
click at [948, 96] on icon "modal" at bounding box center [943, 92] width 8 height 8
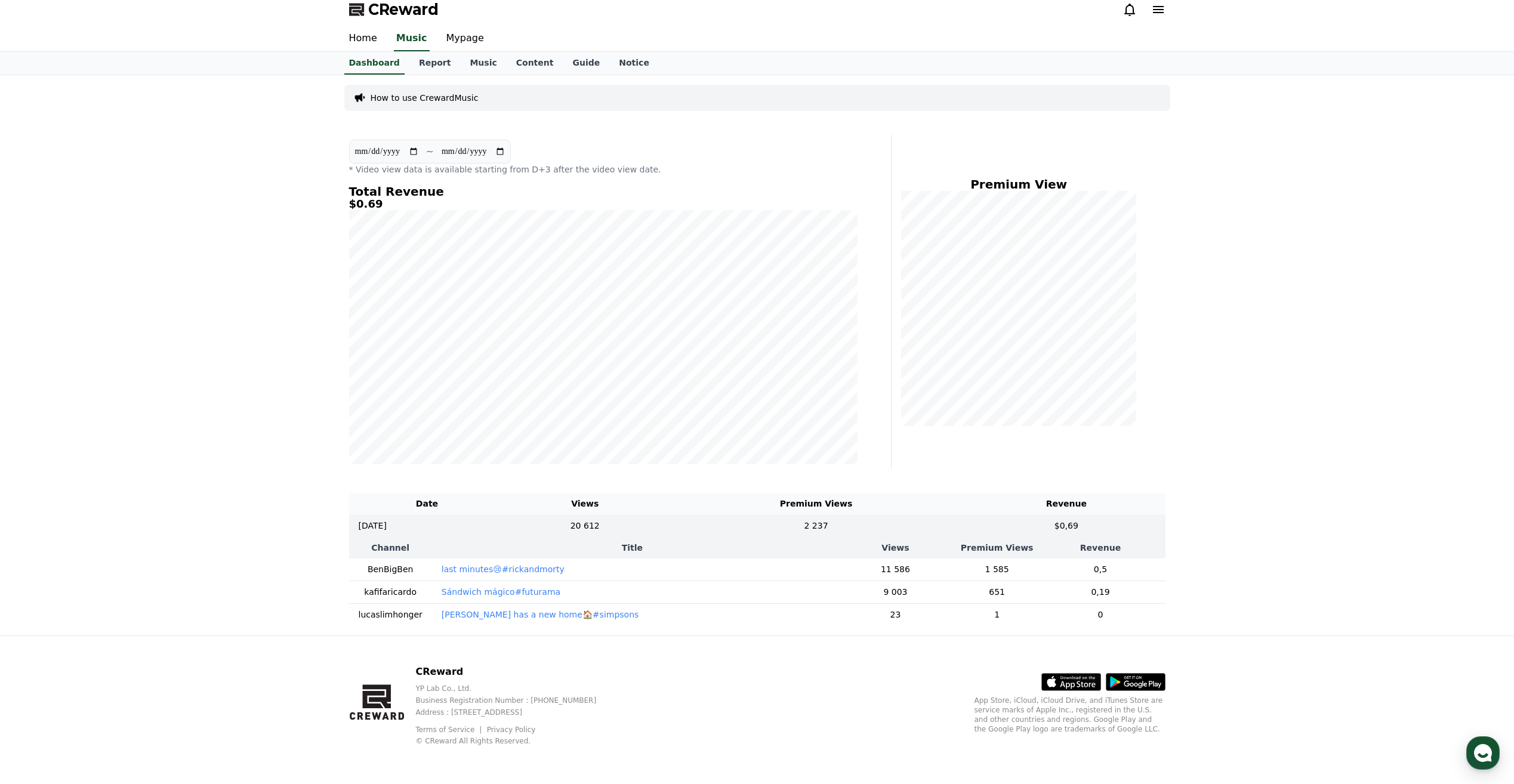
scroll to position [16, 0]
click at [485, 609] on p "Bart has a new home🏠#simpsons" at bounding box center [540, 614] width 197 height 12
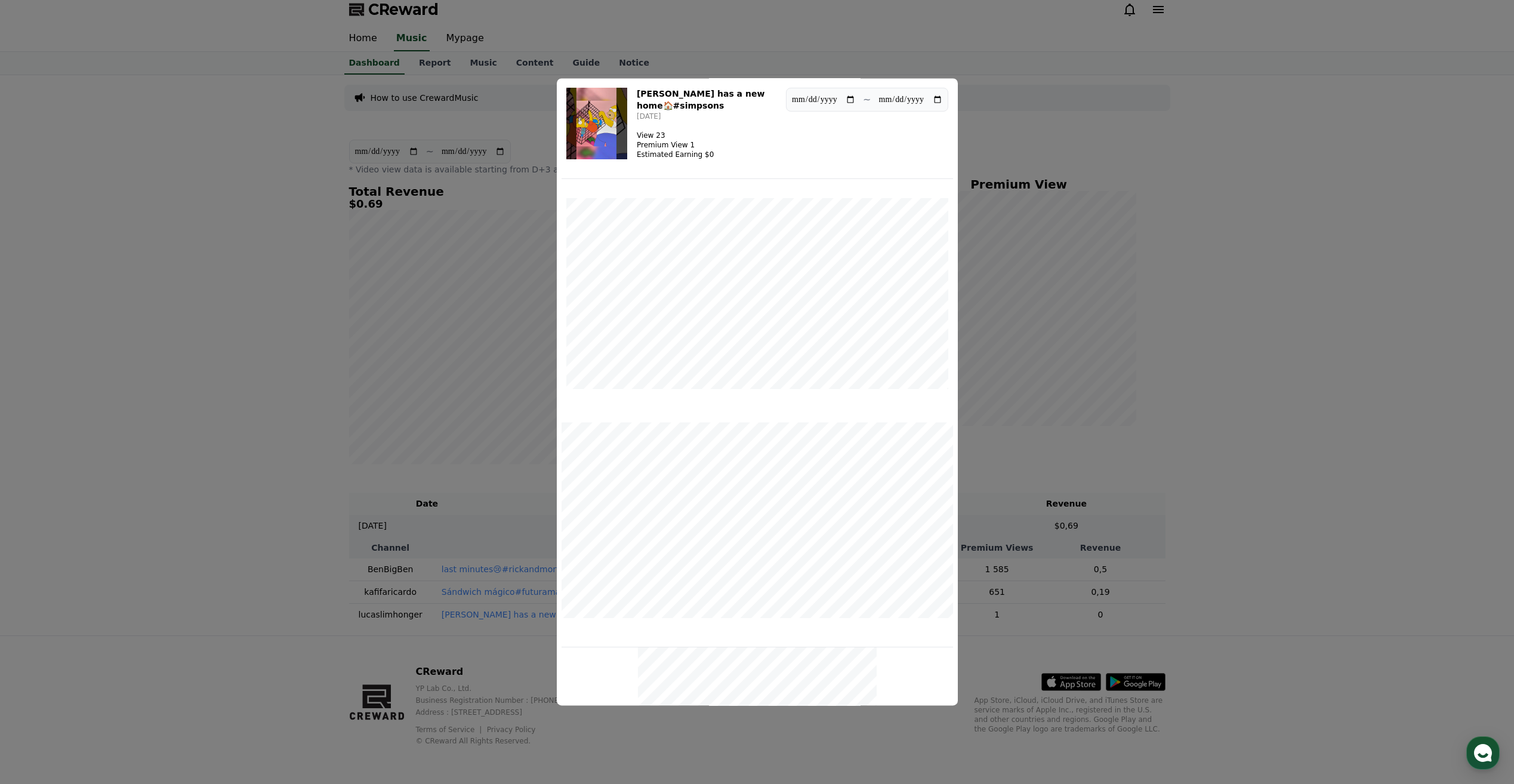
scroll to position [0, 0]
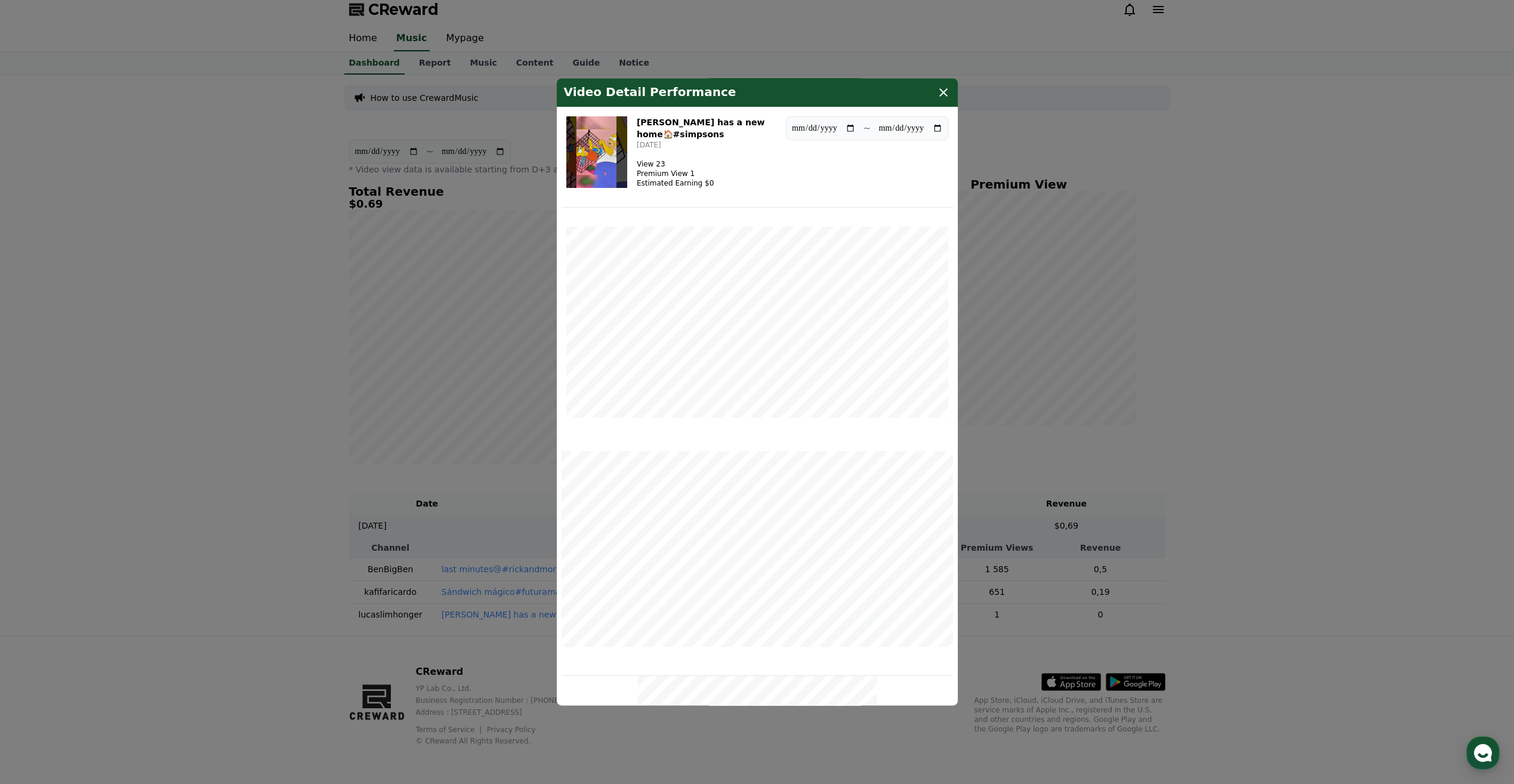
click at [947, 90] on icon "modal" at bounding box center [943, 92] width 8 height 8
